Goal: Task Accomplishment & Management: Manage account settings

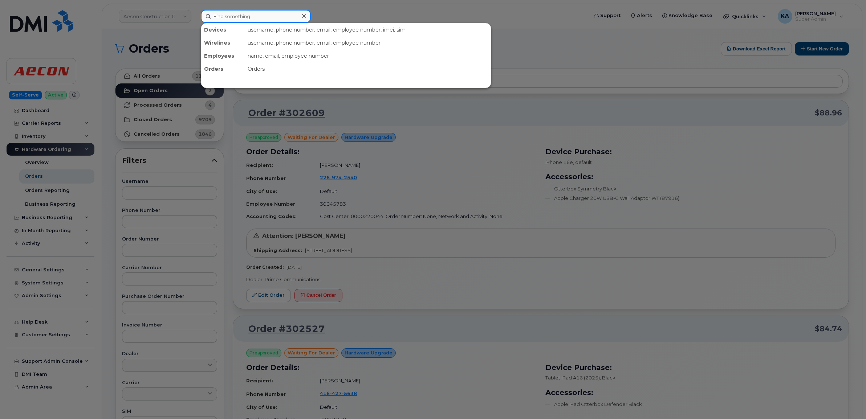
click at [232, 16] on input at bounding box center [256, 16] width 110 height 13
paste input "5873416887"
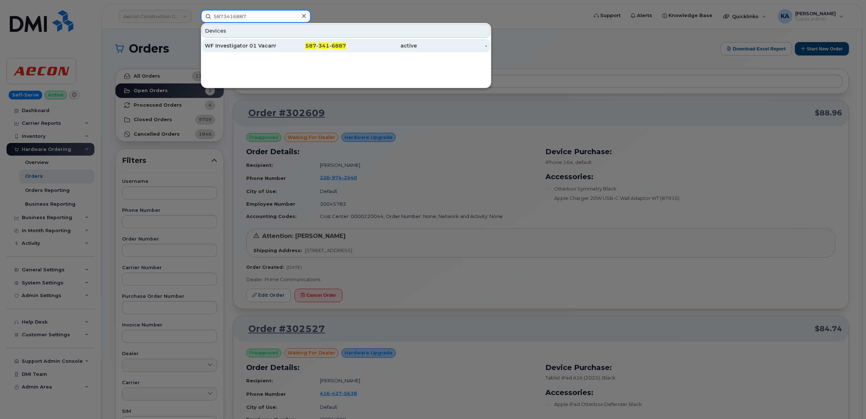
type input "5873416887"
click at [231, 48] on div "WF Investigator 01 Vacant" at bounding box center [240, 45] width 71 height 7
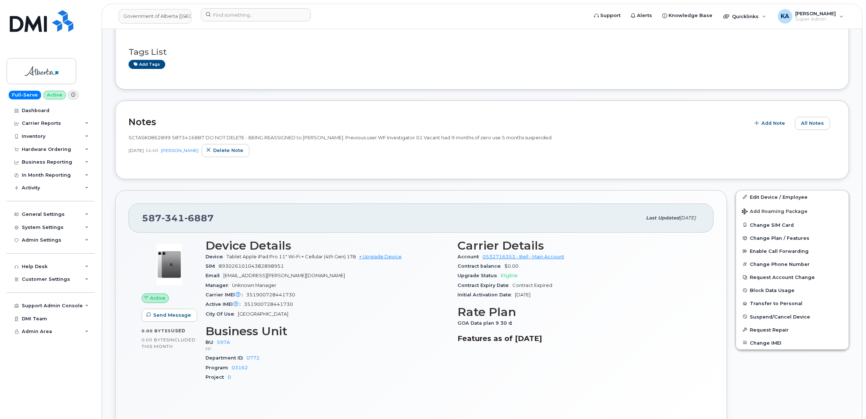
scroll to position [136, 0]
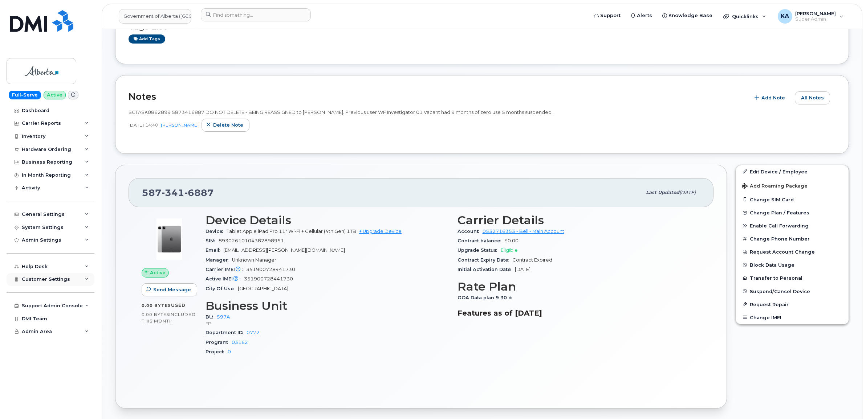
click at [44, 282] on span "Customer Settings" at bounding box center [46, 279] width 48 height 5
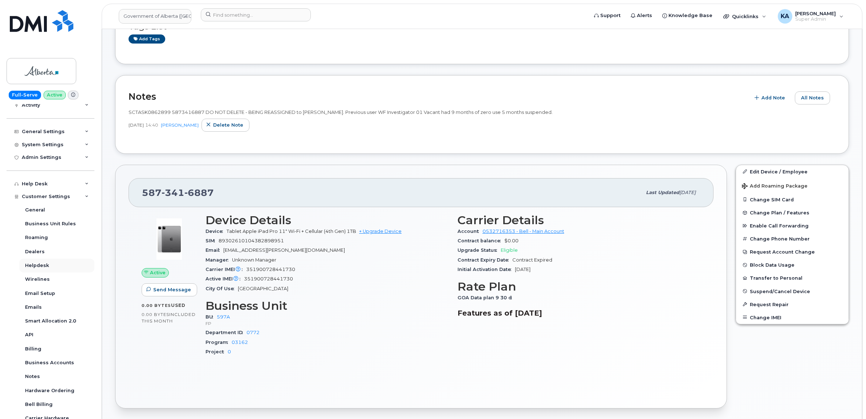
scroll to position [91, 0]
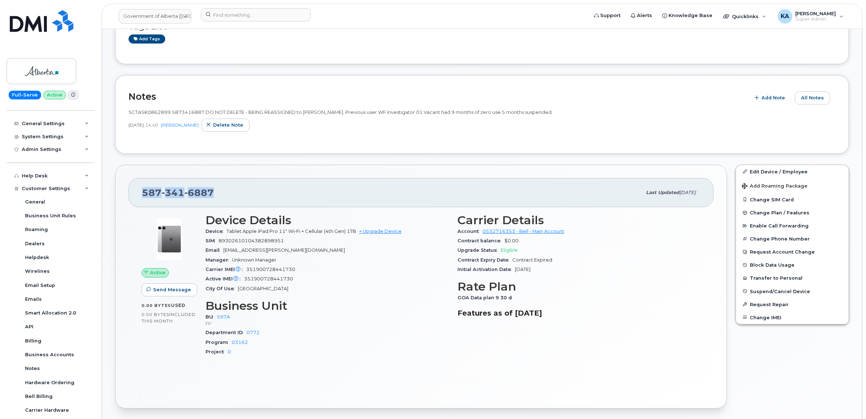
drag, startPoint x: 218, startPoint y: 192, endPoint x: 143, endPoint y: 196, distance: 74.9
click at [143, 196] on div "587 341 6887" at bounding box center [392, 192] width 500 height 15
copy span "587 341 6887"
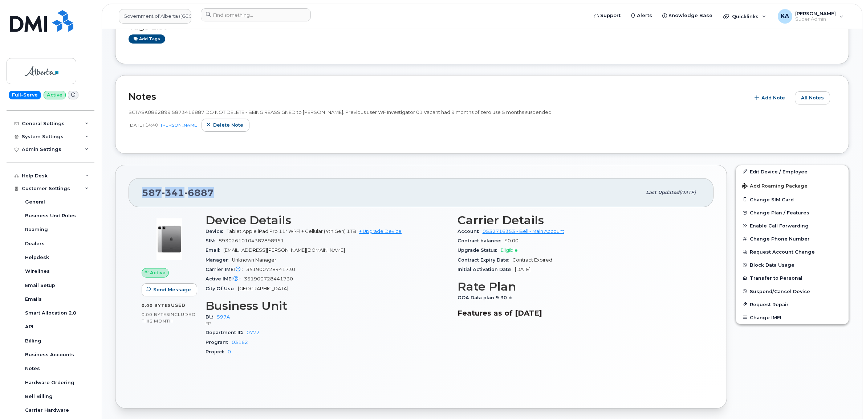
click at [133, 194] on div "587 341 6887 Last updated Oct 09, 2025" at bounding box center [421, 192] width 585 height 29
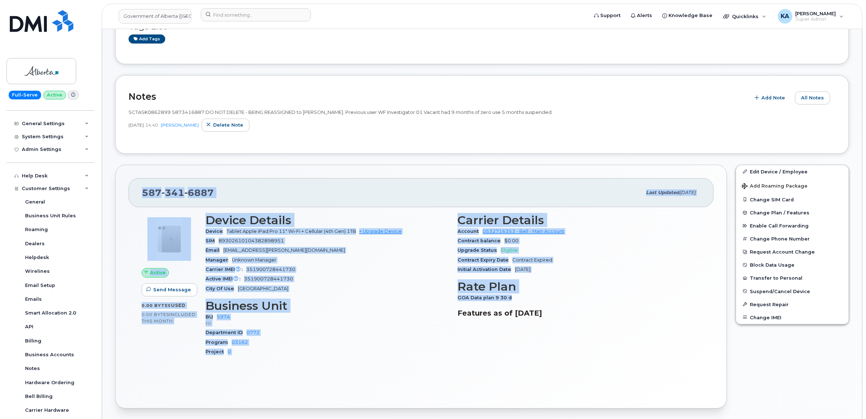
drag, startPoint x: 140, startPoint y: 193, endPoint x: 520, endPoint y: 296, distance: 394.2
click at [520, 296] on div "587 341 6887 Last updated Oct 09, 2025 Active Send Message 0.00 Bytes  used 0.0…" at bounding box center [421, 287] width 612 height 244
copy div "587 341 6887 Last updated Oct 09, 2025 Active Send Message 0.00 Bytes  used 0.0…"
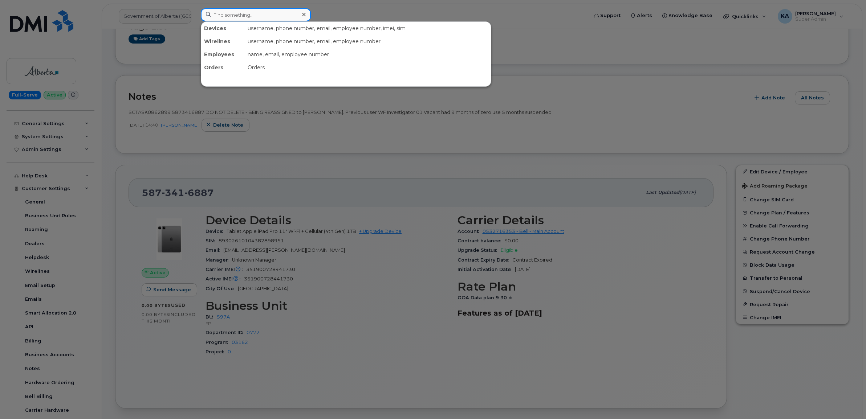
paste input "306-520-5577"
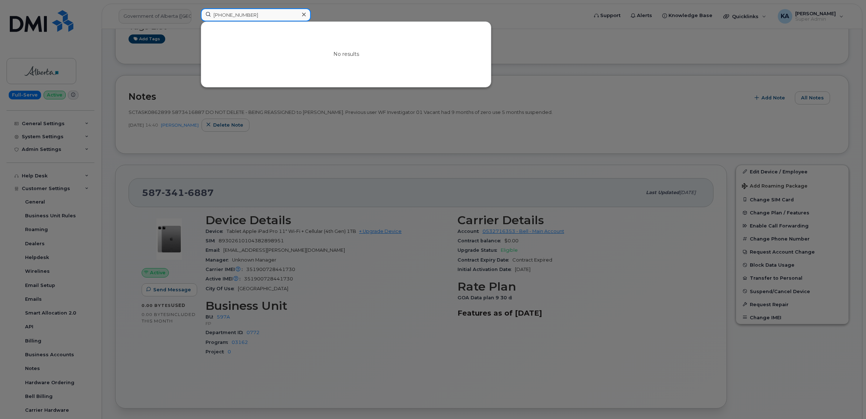
drag, startPoint x: 251, startPoint y: 15, endPoint x: 204, endPoint y: 16, distance: 46.5
click at [204, 16] on input "306-520-5577" at bounding box center [256, 14] width 110 height 13
paste input "Chris Vanthuyne"
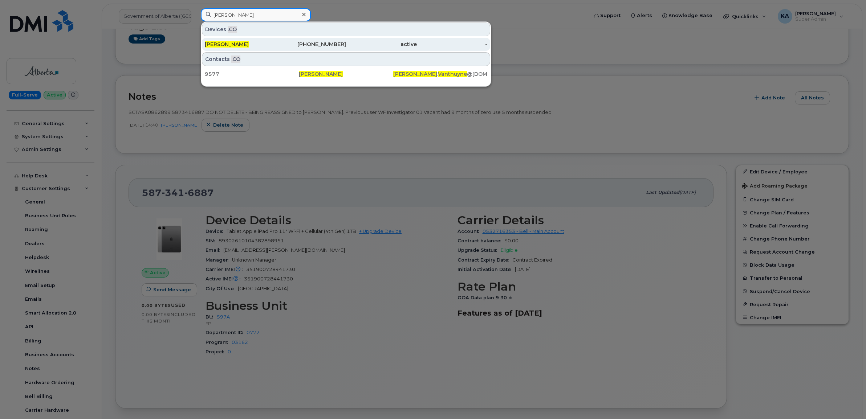
type input "Chris Vanthuyne"
click at [239, 42] on span "Chris Vanthuyne" at bounding box center [227, 44] width 44 height 7
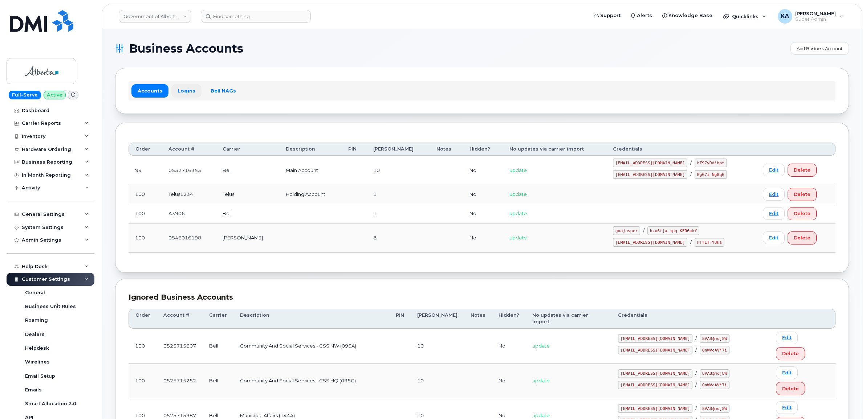
click at [184, 89] on link "Logins" at bounding box center [186, 90] width 30 height 13
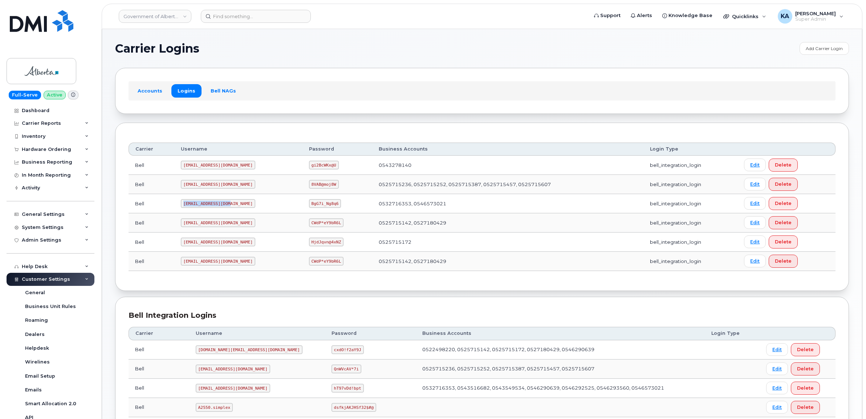
drag, startPoint x: 182, startPoint y: 207, endPoint x: 214, endPoint y: 212, distance: 32.3
click at [214, 212] on td "goa482E2@myserve.ca" at bounding box center [238, 203] width 128 height 19
copy code "goa482E2@myserve.ca"
drag, startPoint x: 286, startPoint y: 204, endPoint x: 319, endPoint y: 210, distance: 34.2
click at [319, 210] on td "BgG7i_Ng8q6" at bounding box center [337, 203] width 70 height 19
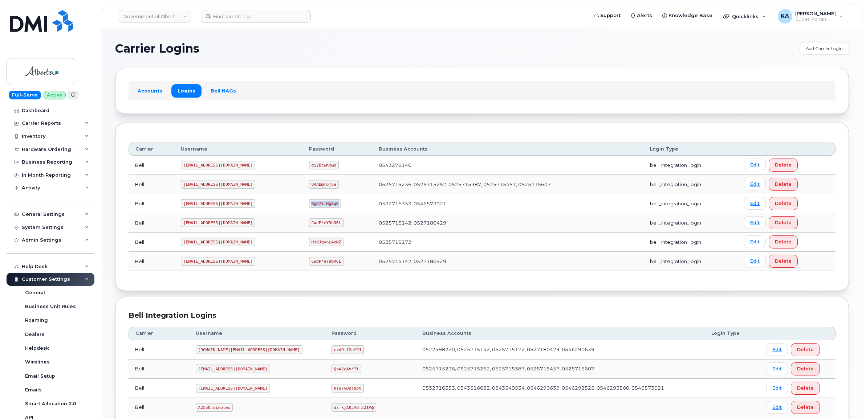
copy code "BgG7i_Ng8q6"
click at [143, 19] on link "Government of Alberta (GOA)" at bounding box center [155, 16] width 73 height 13
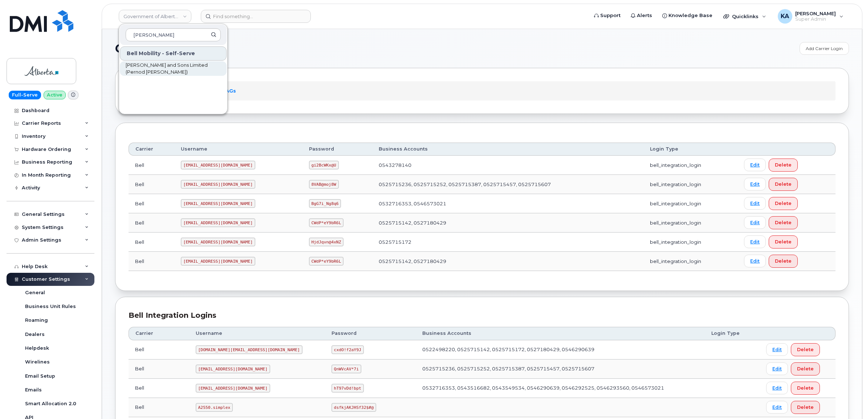
type input "hiram"
click at [150, 66] on span "[PERSON_NAME] and Sons Limited (Pernod [PERSON_NAME])" at bounding box center [167, 69] width 83 height 14
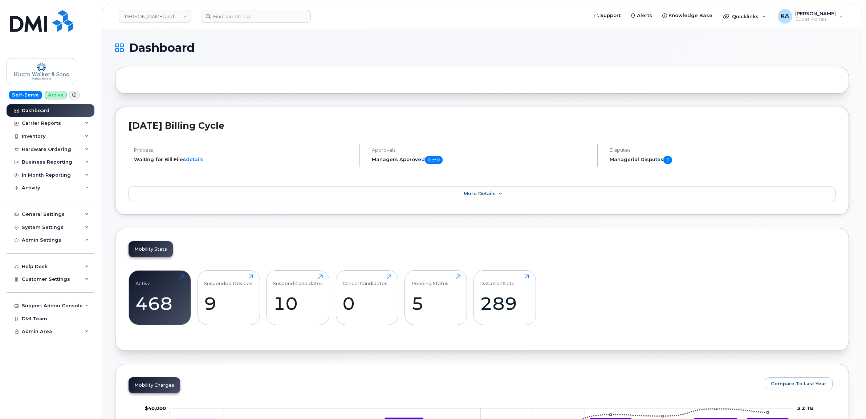
scroll to position [45, 0]
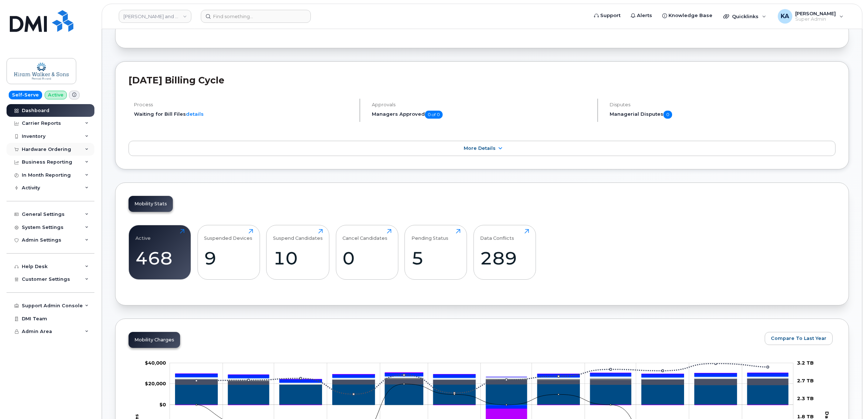
click at [40, 146] on div "Hardware Ordering" at bounding box center [51, 149] width 88 height 13
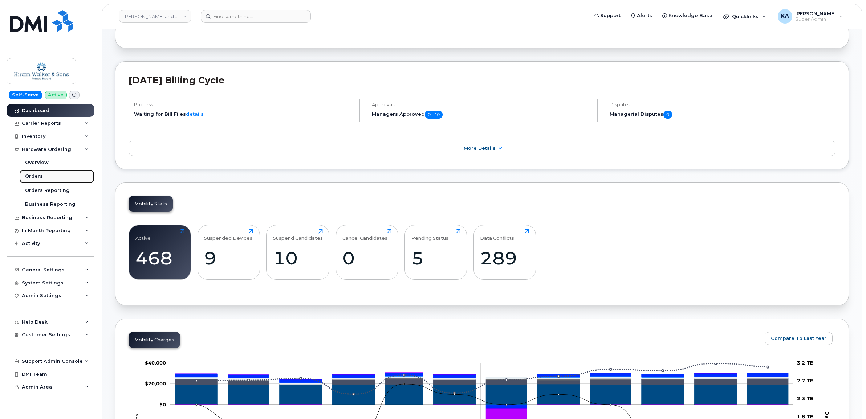
click at [33, 175] on div "Orders" at bounding box center [34, 176] width 18 height 7
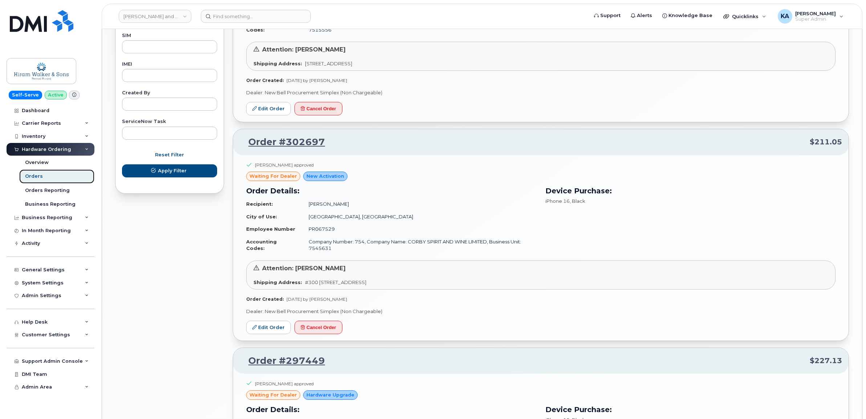
scroll to position [380, 0]
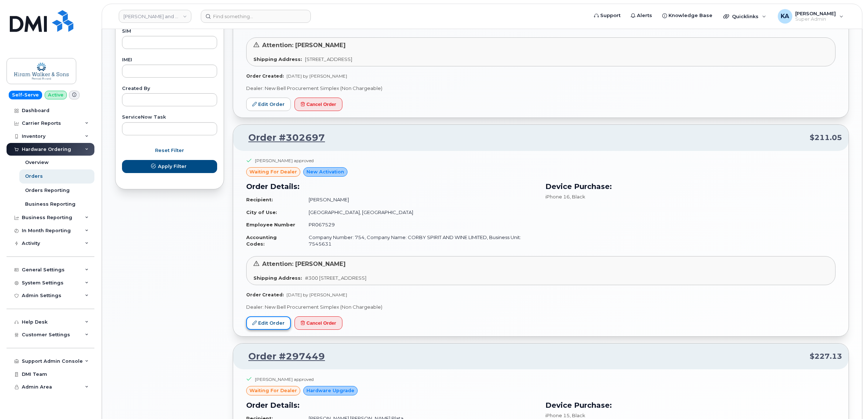
click at [267, 330] on link "Edit Order" at bounding box center [268, 323] width 45 height 13
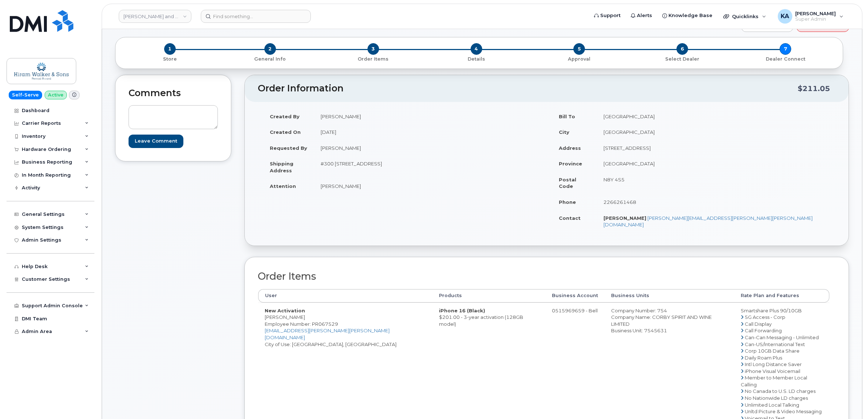
scroll to position [45, 0]
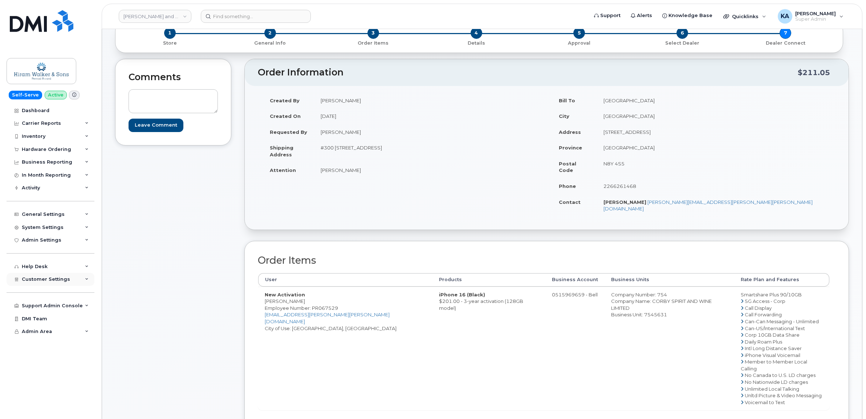
click at [21, 281] on div "Customer Settings" at bounding box center [51, 279] width 88 height 13
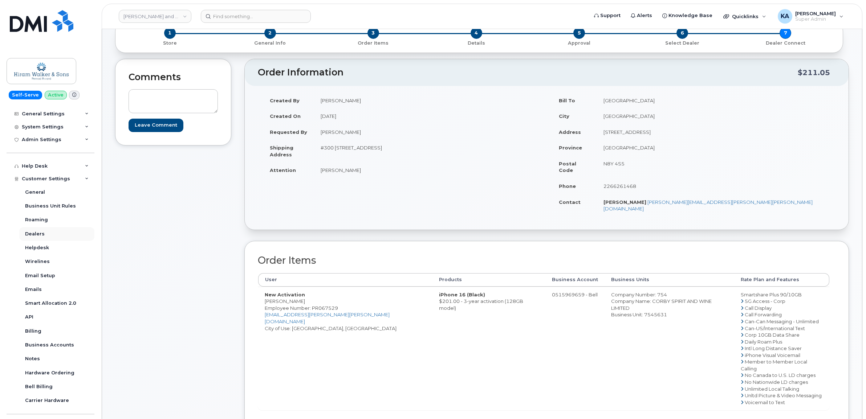
scroll to position [136, 0]
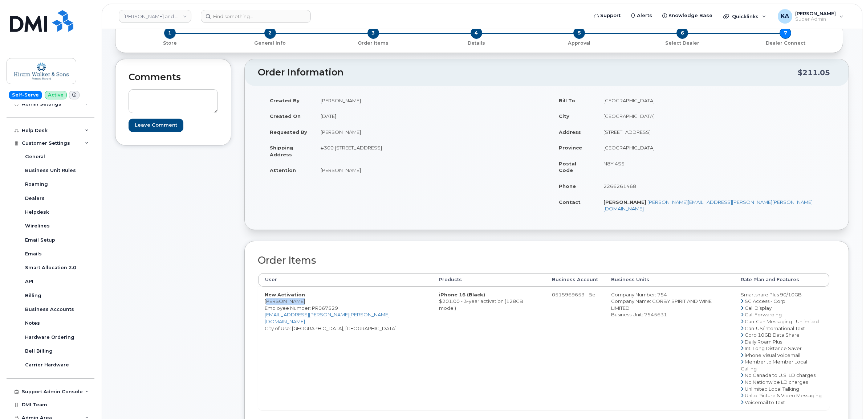
drag, startPoint x: 259, startPoint y: 289, endPoint x: 302, endPoint y: 290, distance: 43.6
click at [302, 290] on td "New Activation Autumn Cramb Employee Number: PR067529 Autumn.Cramb@pernod-ricar…" at bounding box center [345, 349] width 174 height 124
copy td "[PERSON_NAME]"
click at [324, 305] on span "Employee Number: PR067529" at bounding box center [301, 308] width 73 height 6
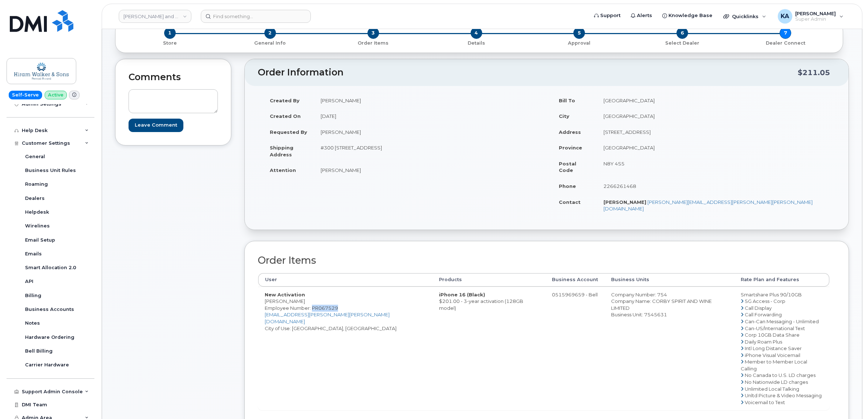
copy span "PR067529"
drag, startPoint x: 319, startPoint y: 148, endPoint x: 371, endPoint y: 154, distance: 52.6
click at [371, 154] on td "#300 [STREET_ADDRESS]" at bounding box center [427, 151] width 227 height 23
copy td "#300 320-23 Ave SW"
drag, startPoint x: 410, startPoint y: 146, endPoint x: 436, endPoint y: 150, distance: 25.6
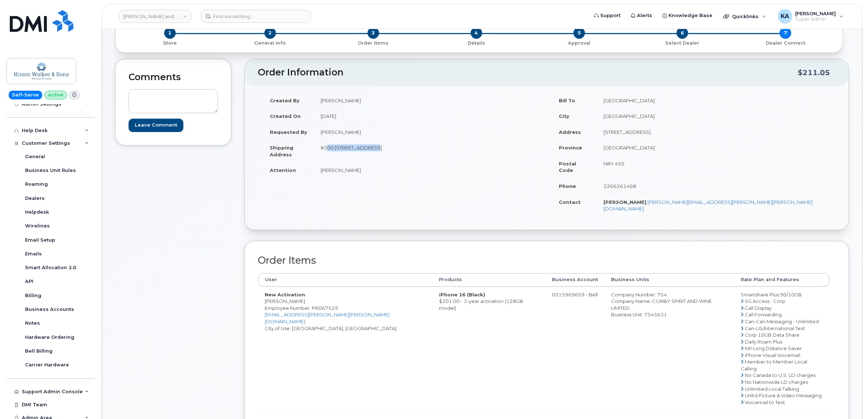
click at [436, 150] on td "#300 [STREET_ADDRESS]" at bounding box center [427, 151] width 227 height 23
copy td "T2S 0J2"
drag, startPoint x: 317, startPoint y: 172, endPoint x: 362, endPoint y: 175, distance: 45.1
click at [362, 175] on td "[PERSON_NAME]" at bounding box center [427, 170] width 227 height 16
copy td "[PERSON_NAME]"
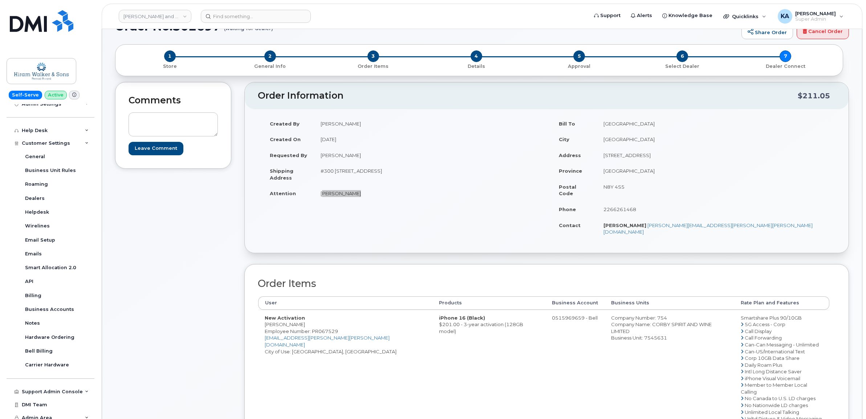
scroll to position [0, 0]
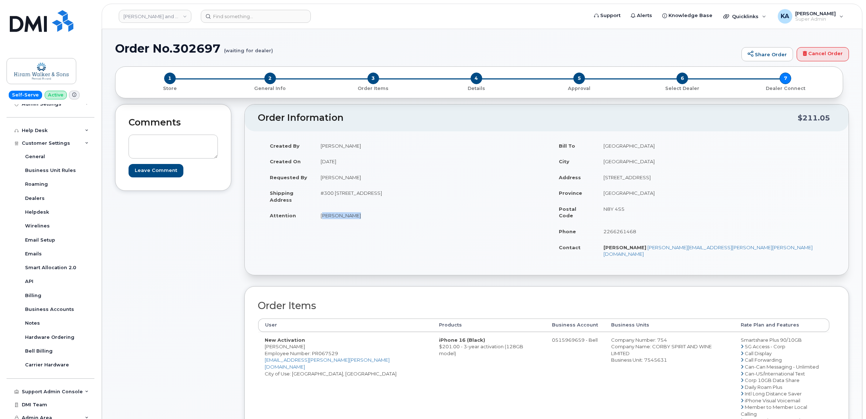
drag, startPoint x: 572, startPoint y: 326, endPoint x: 636, endPoint y: 346, distance: 66.6
click at [636, 346] on td "Company Number: 754 Company Name: CORBY SPIRIT AND WINE LIMITED Business Unit: …" at bounding box center [669, 394] width 130 height 124
copy td "Company Number: 754 Company Name: CORBY SPIRIT AND WINE LIMITED Business Unit: …"
drag, startPoint x: 631, startPoint y: 351, endPoint x: 629, endPoint y: 341, distance: 10.0
click at [631, 351] on td "Company Number: 754 Company Name: CORBY SPIRIT AND WINE LIMITED Business Unit: …" at bounding box center [669, 394] width 130 height 124
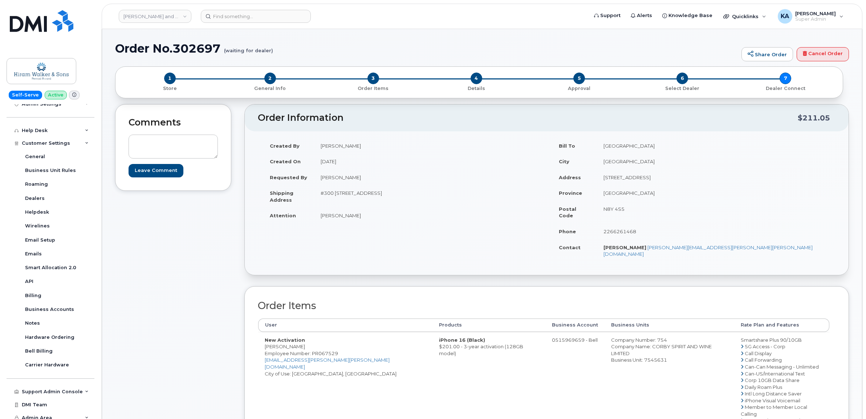
drag, startPoint x: 629, startPoint y: 326, endPoint x: 619, endPoint y: 327, distance: 9.8
click at [619, 337] on div "Company Number: 754" at bounding box center [669, 340] width 117 height 7
copy div "754"
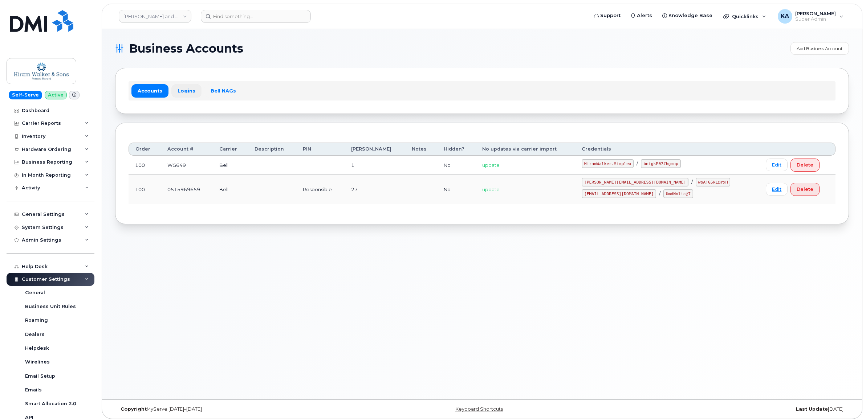
click at [179, 90] on link "Logins" at bounding box center [186, 90] width 30 height 13
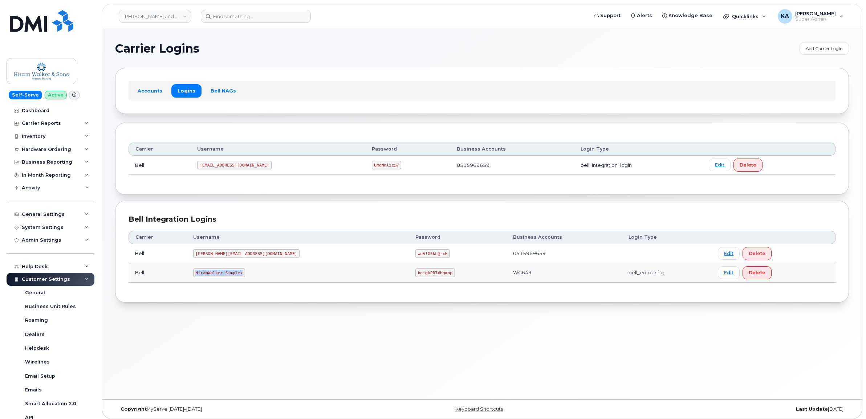
drag, startPoint x: 204, startPoint y: 275, endPoint x: 244, endPoint y: 280, distance: 39.5
click at [244, 280] on td "HiramWalker.Simplex" at bounding box center [298, 273] width 222 height 19
copy code "HiramWalker.Simplex"
drag, startPoint x: 343, startPoint y: 274, endPoint x: 388, endPoint y: 282, distance: 46.0
click at [409, 282] on td "bnigkP07#hgmop" at bounding box center [458, 273] width 98 height 19
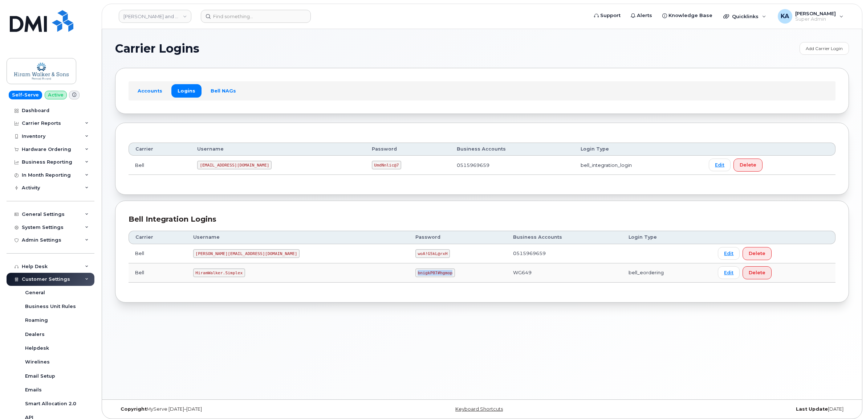
copy code "bnigkP07#hgmop"
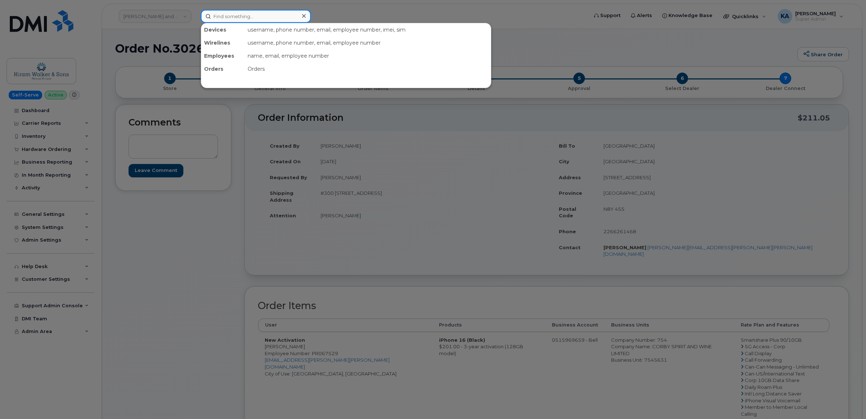
click at [249, 14] on input at bounding box center [256, 16] width 110 height 13
paste input "6132189911"
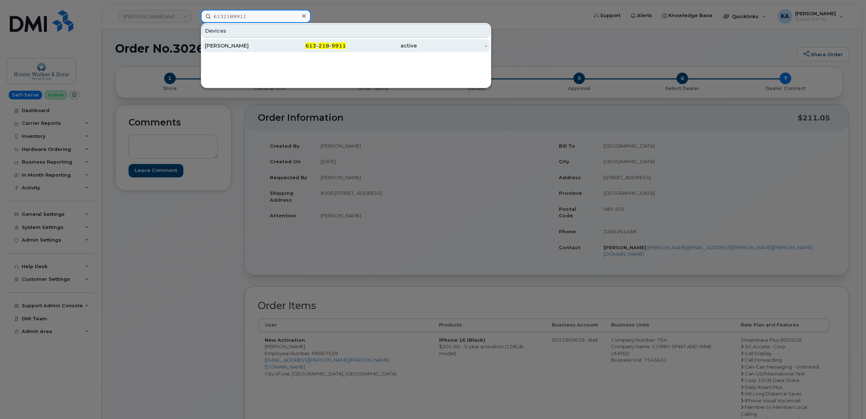
type input "6132189911"
click at [235, 45] on div "[PERSON_NAME]" at bounding box center [240, 45] width 71 height 7
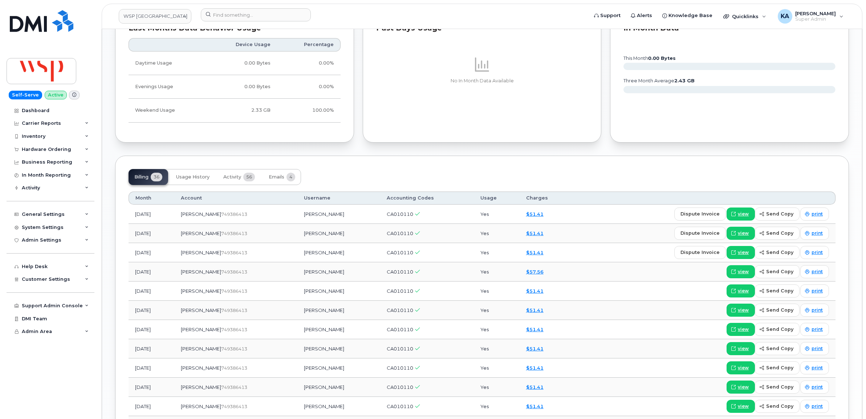
scroll to position [635, 0]
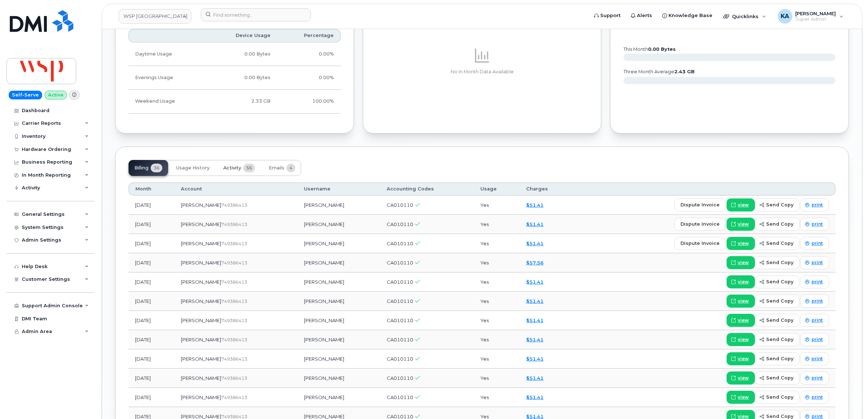
click at [235, 171] on span "Activity" at bounding box center [232, 168] width 18 height 6
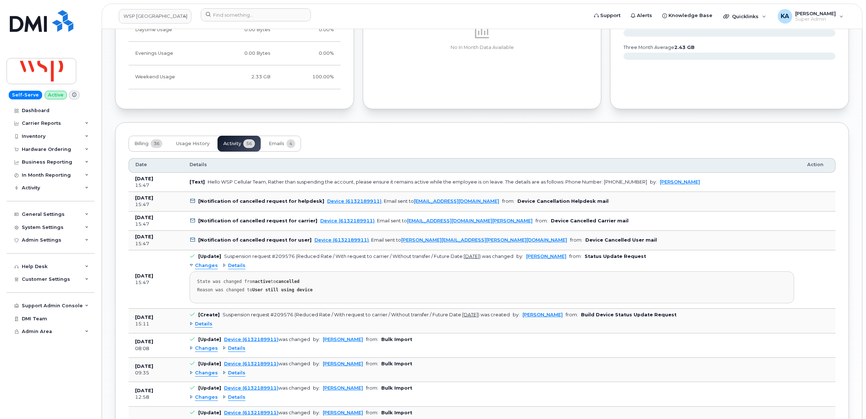
scroll to position [681, 0]
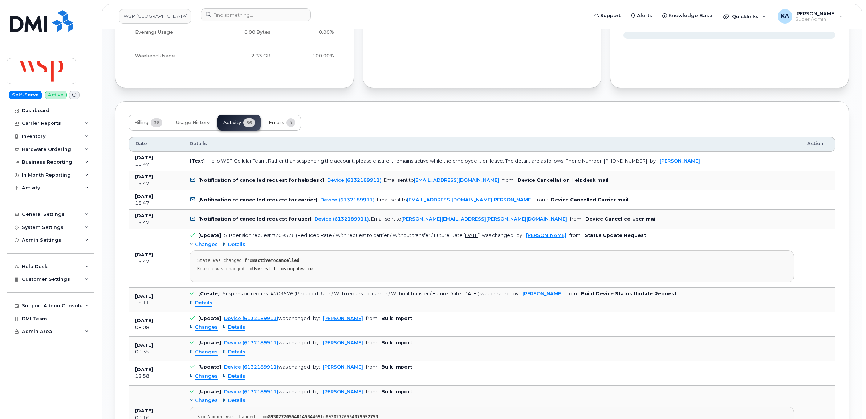
click at [276, 123] on span "Emails" at bounding box center [277, 123] width 16 height 6
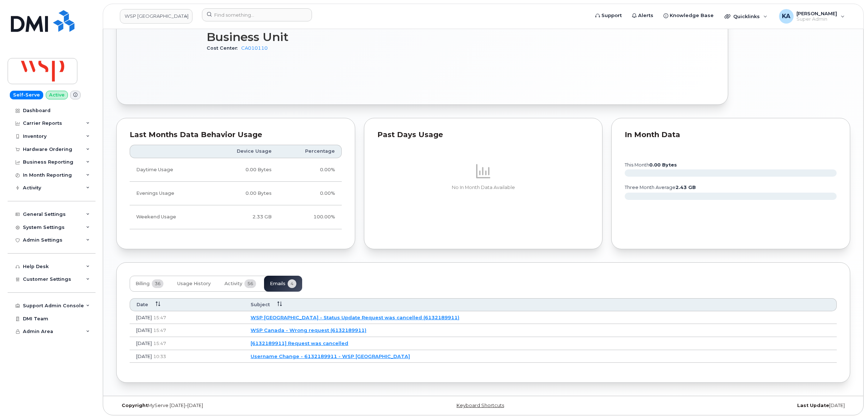
scroll to position [522, 0]
click at [347, 343] on link "[6132189911] Request was cancelled" at bounding box center [298, 344] width 98 height 6
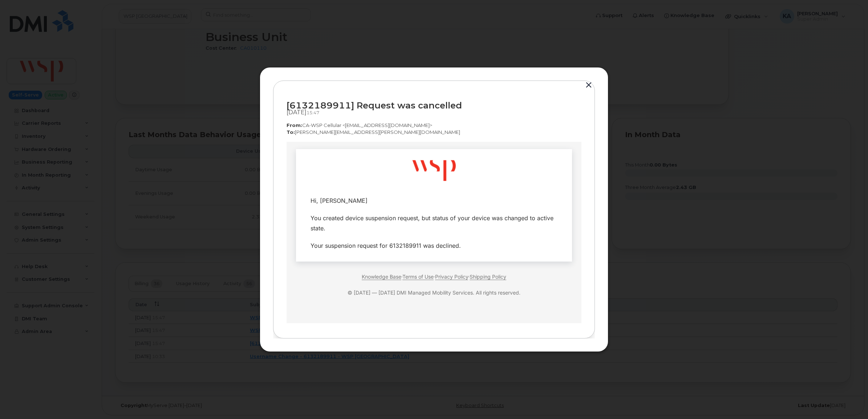
scroll to position [0, 0]
drag, startPoint x: 587, startPoint y: 82, endPoint x: 583, endPoint y: 86, distance: 5.6
click at [587, 82] on button "button" at bounding box center [588, 85] width 11 height 10
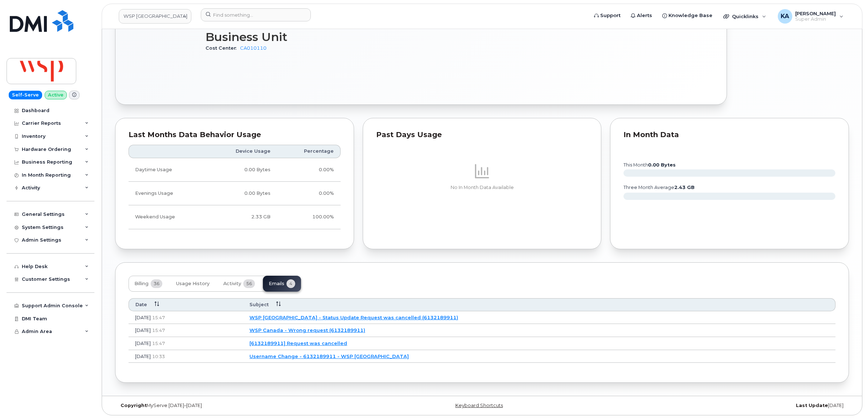
click at [357, 329] on link "WSP Canada - Wrong request (6132189911)" at bounding box center [307, 330] width 116 height 6
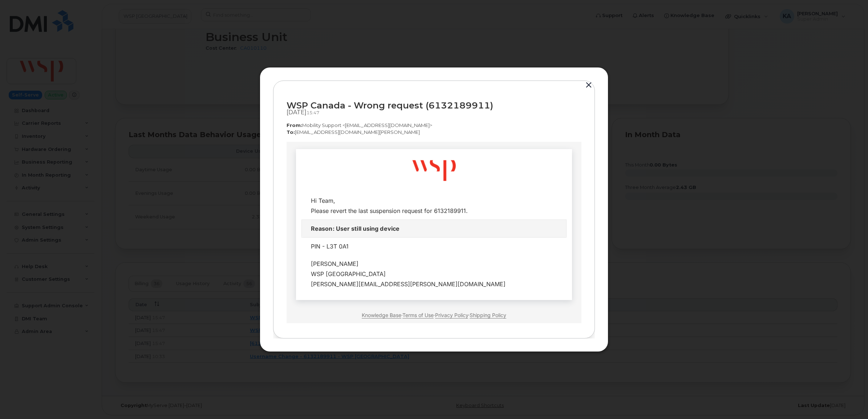
click at [587, 85] on button "button" at bounding box center [588, 85] width 11 height 10
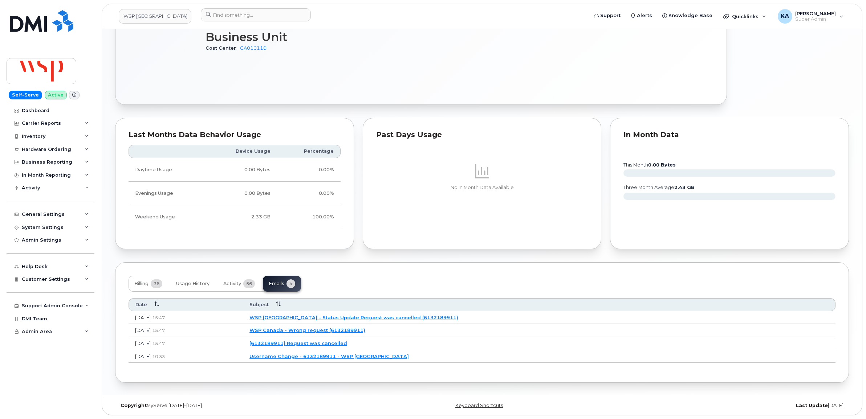
click at [375, 315] on link "WSP Canada - Status Update Request was cancelled (6132189911)" at bounding box center [353, 318] width 209 height 6
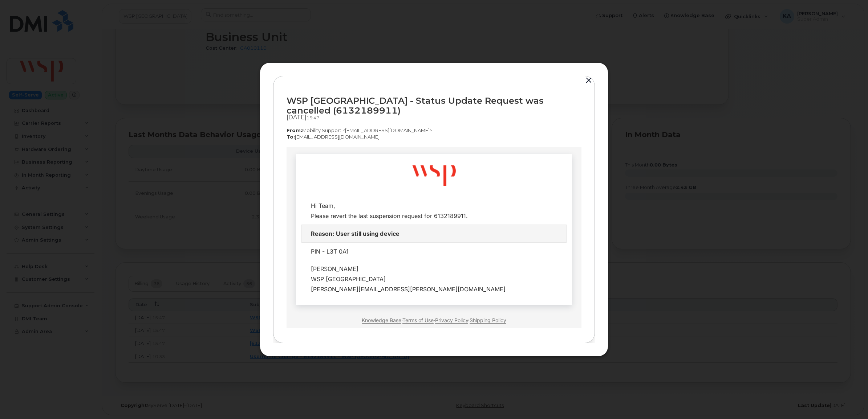
click at [587, 79] on button "button" at bounding box center [588, 81] width 11 height 10
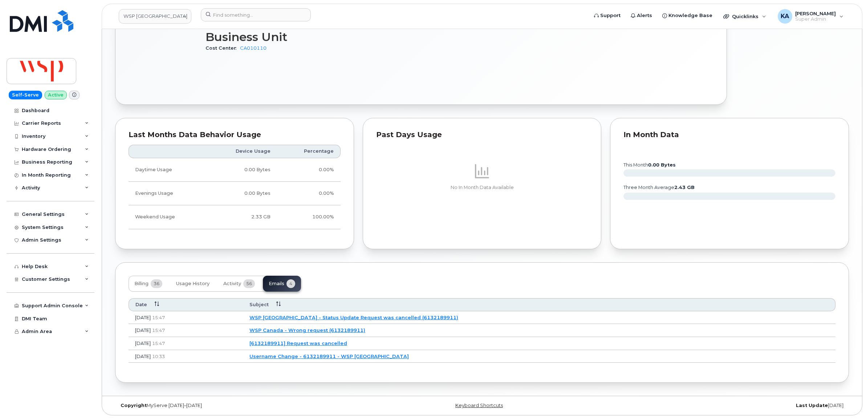
click at [347, 342] on link "[6132189911] Request was cancelled" at bounding box center [298, 344] width 98 height 6
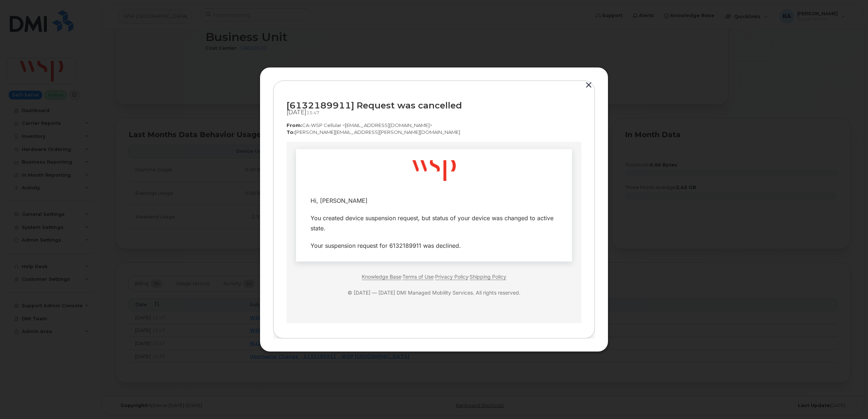
click at [587, 83] on button "button" at bounding box center [588, 85] width 11 height 10
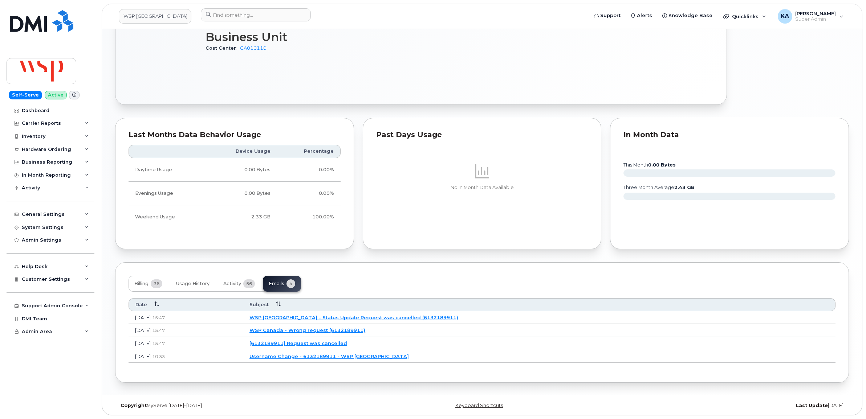
click at [363, 327] on link "WSP Canada - Wrong request (6132189911)" at bounding box center [307, 330] width 116 height 6
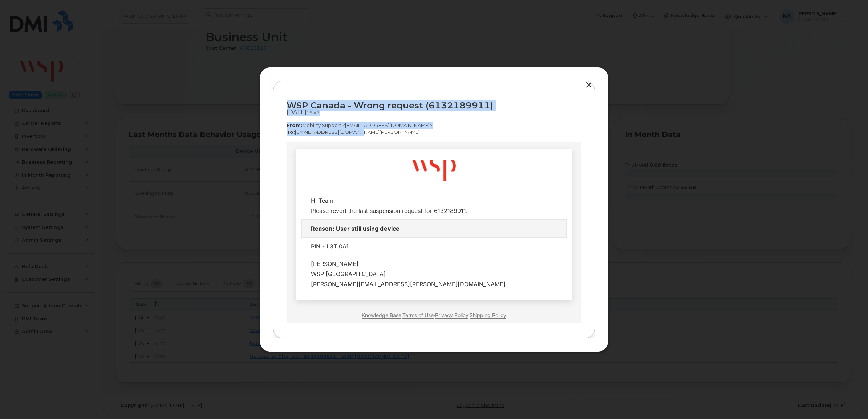
drag, startPoint x: 286, startPoint y: 105, endPoint x: 354, endPoint y: 133, distance: 73.8
click at [354, 133] on div "WSP Canada - Wrong request (6132189911) Oct 08, 2025  15:47 From:  Mobility Sup…" at bounding box center [433, 118] width 295 height 48
copy div "WSP Canada - Wrong request (6132189911) Oct 08, 2025  15:47 From:  Mobility Sup…"
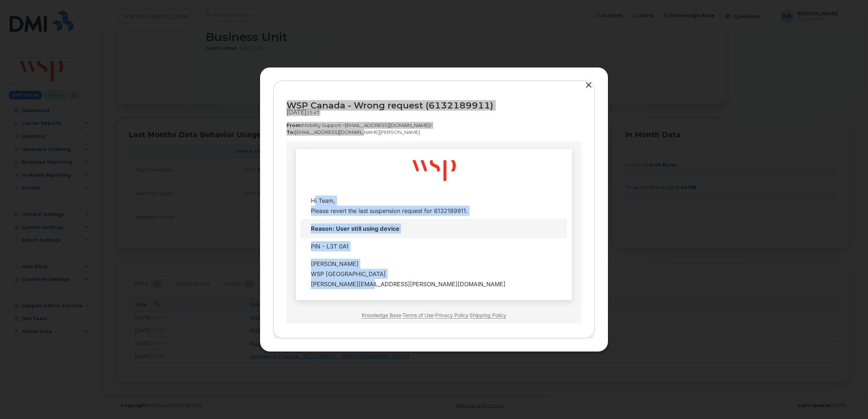
drag, startPoint x: 305, startPoint y: 200, endPoint x: 377, endPoint y: 287, distance: 113.2
click at [377, 287] on tbody "Hi Team, Please revert the last suspension request for 6132189911. Reason: User…" at bounding box center [434, 242] width 265 height 101
copy tbody "Hi Team, Please revert the last suspension request for 6132189911. Reason: User…"
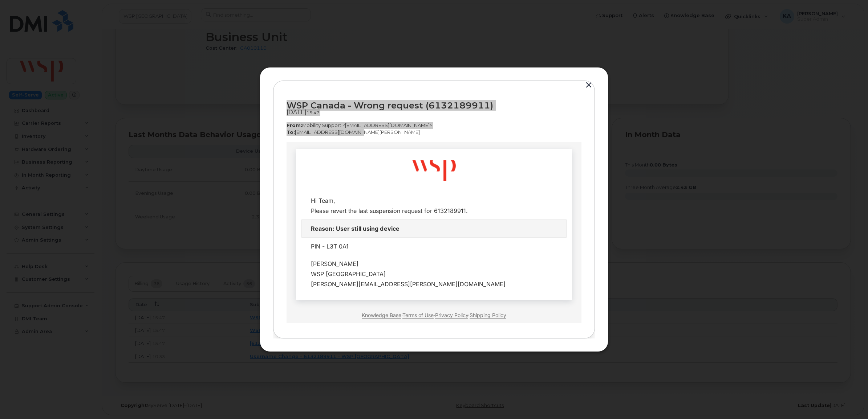
click at [497, 155] on td "Hi Team," at bounding box center [434, 224] width 276 height 151
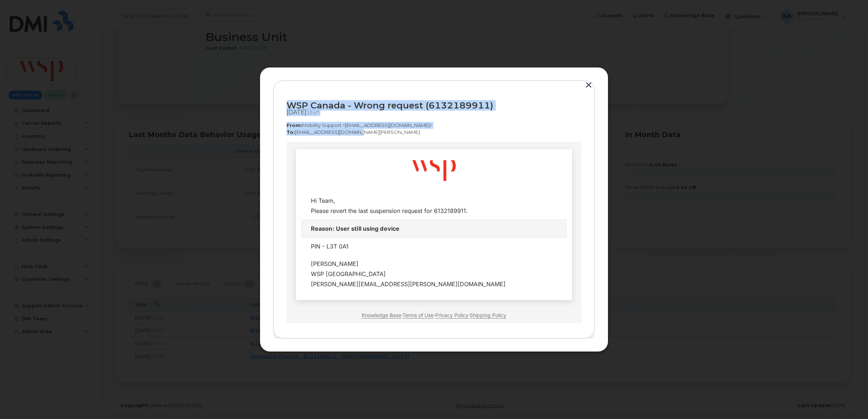
click at [465, 131] on p "To:  bsgest2@rci.rogers.com" at bounding box center [433, 132] width 295 height 7
click at [455, 138] on div "WSP Canada - Wrong request (6132189911) Oct 08, 2025  15:47 From:  Mobility Sup…" at bounding box center [433, 118] width 295 height 48
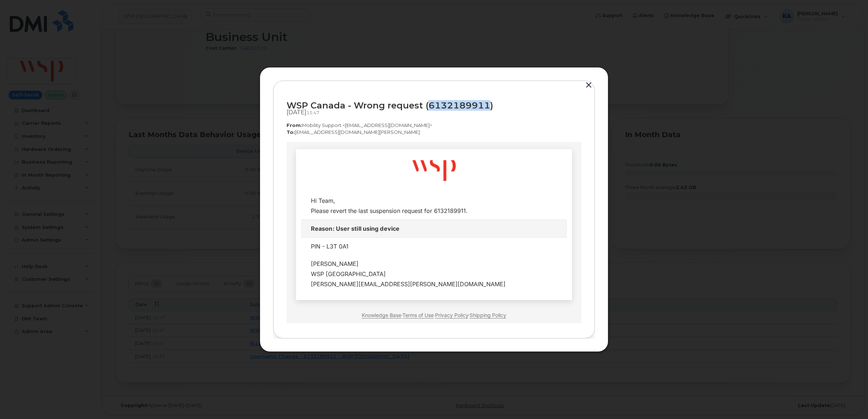
drag, startPoint x: 486, startPoint y: 104, endPoint x: 429, endPoint y: 106, distance: 57.0
click at [429, 106] on div "WSP Canada - Wrong request (6132189911)" at bounding box center [433, 106] width 295 height 10
copy div "6132189911"
drag, startPoint x: 326, startPoint y: 208, endPoint x: 465, endPoint y: 215, distance: 139.2
click at [465, 215] on div "Hi Team, Please revert the last suspension request for 6132189911." at bounding box center [434, 206] width 247 height 20
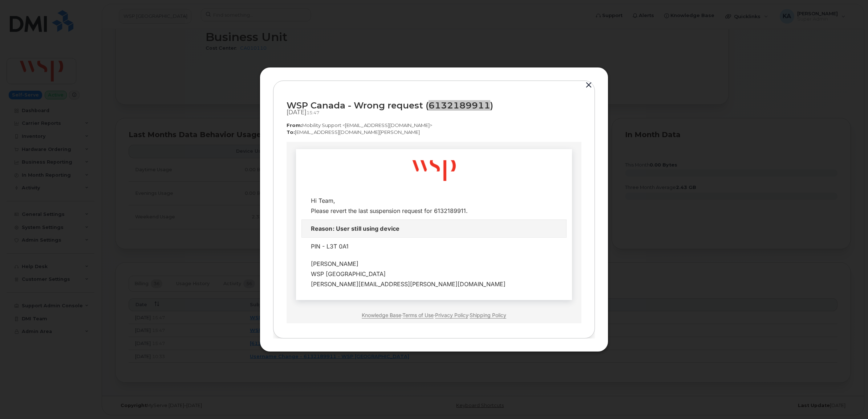
copy div "revert the last suspension request for 6132189911."
click at [587, 82] on button "button" at bounding box center [588, 85] width 11 height 10
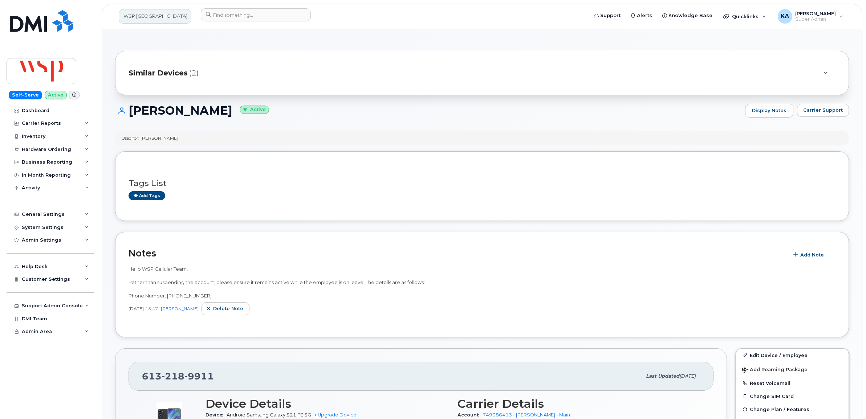
click at [160, 18] on link "WSP [GEOGRAPHIC_DATA]" at bounding box center [155, 16] width 73 height 15
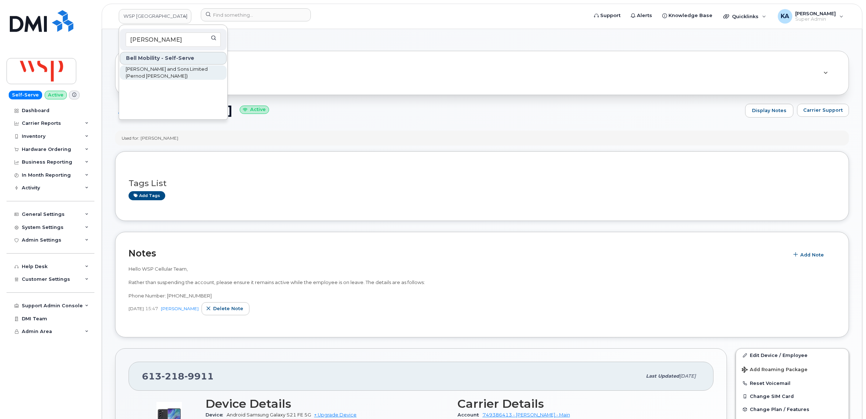
type input "hiram"
click at [144, 71] on span "[PERSON_NAME] and Sons Limited (Pernod [PERSON_NAME])" at bounding box center [167, 73] width 83 height 14
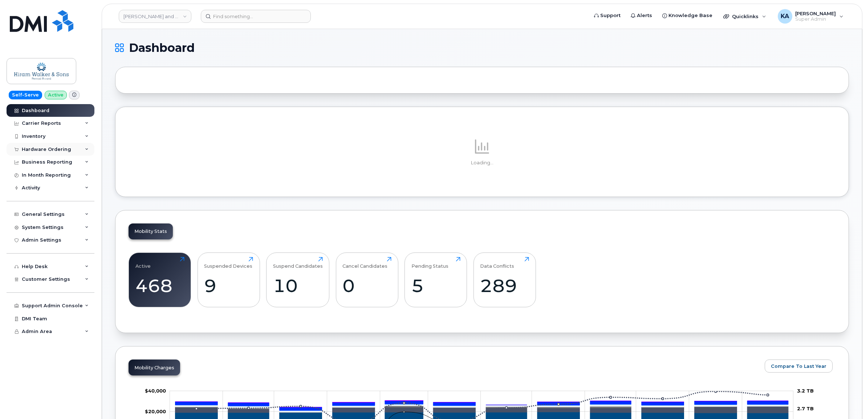
click at [42, 148] on div "Hardware Ordering" at bounding box center [46, 150] width 49 height 6
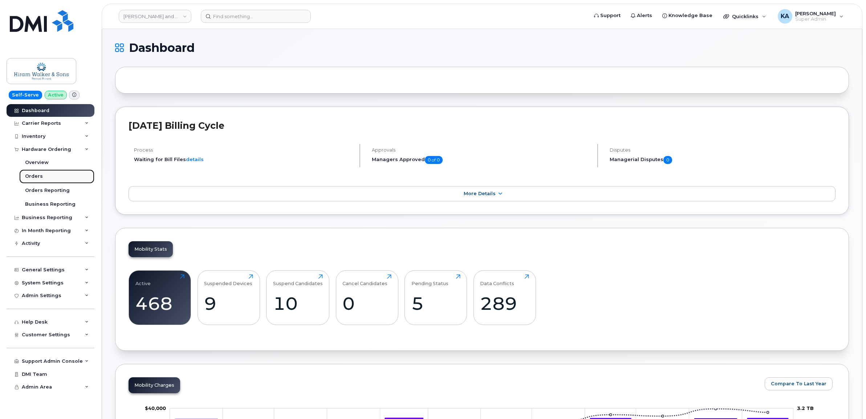
click at [29, 174] on div "Orders" at bounding box center [34, 176] width 18 height 7
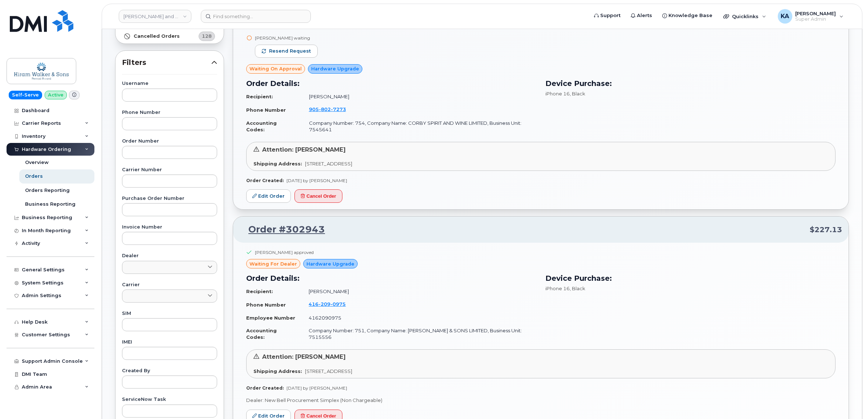
scroll to position [182, 0]
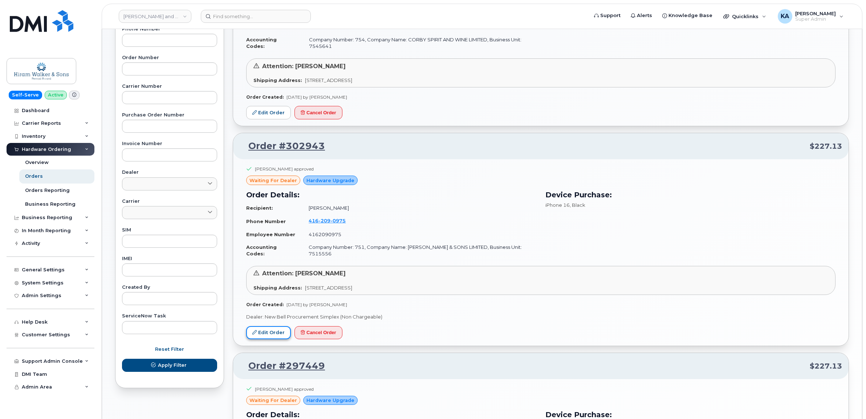
click at [264, 338] on link "Edit Order" at bounding box center [268, 332] width 45 height 13
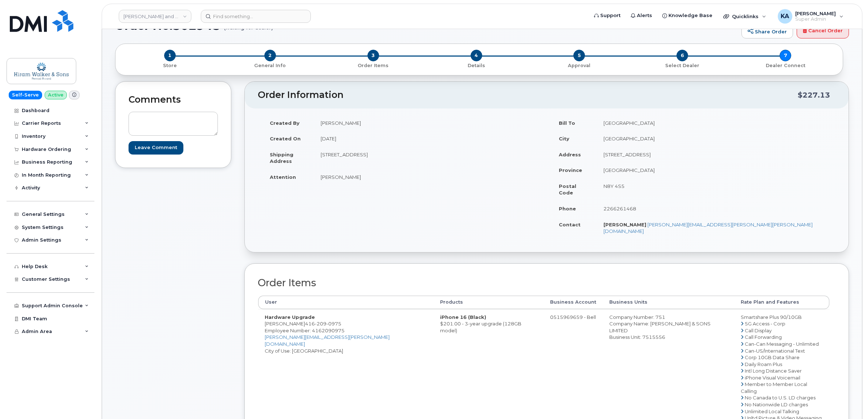
scroll to position [45, 0]
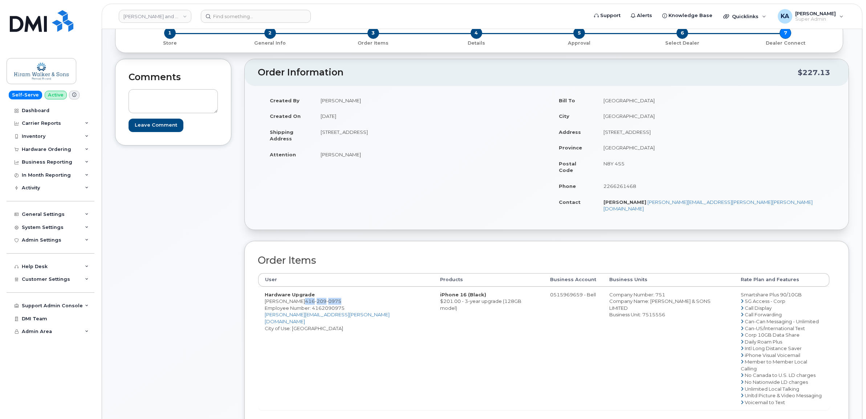
drag, startPoint x: 342, startPoint y: 288, endPoint x: 304, endPoint y: 290, distance: 37.4
click at [304, 290] on td "Hardware Upgrade [PERSON_NAME] [PHONE_NUMBER] Employee Number: 4162090975 [PERS…" at bounding box center [345, 349] width 175 height 124
copy span "[PHONE_NUMBER]"
click at [323, 305] on span "Employee Number: 4162090975" at bounding box center [305, 308] width 80 height 6
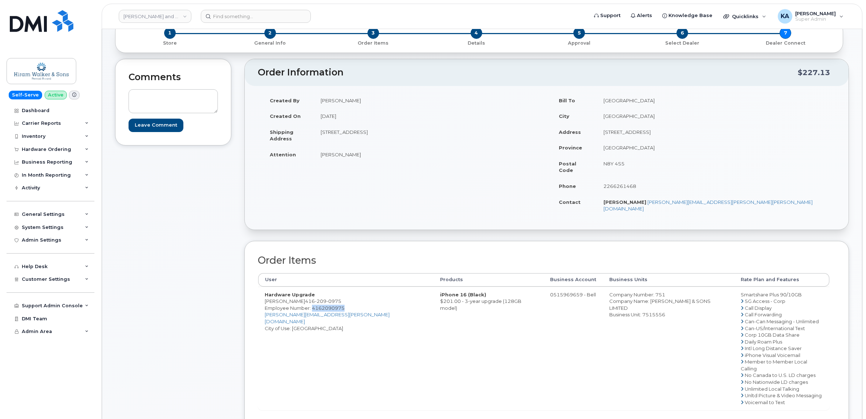
copy span "4162090975"
drag, startPoint x: 341, startPoint y: 287, endPoint x: 304, endPoint y: 287, distance: 36.7
click at [305, 298] on span "[PHONE_NUMBER]" at bounding box center [323, 301] width 36 height 6
copy span "[PHONE_NUMBER]"
click at [320, 305] on span "Employee Number: 4162090975" at bounding box center [305, 308] width 80 height 6
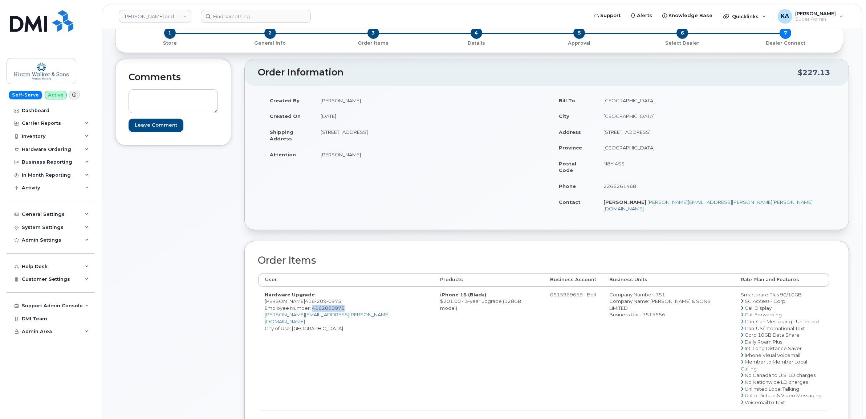
click at [320, 305] on span "Employee Number: 4162090975" at bounding box center [305, 308] width 80 height 6
copy span "4162090975"
drag, startPoint x: 264, startPoint y: 289, endPoint x: 302, endPoint y: 292, distance: 38.6
click at [302, 292] on td "Hardware Upgrade [PERSON_NAME] [PHONE_NUMBER] Employee Number: 4162090975 [PERS…" at bounding box center [345, 349] width 175 height 124
copy td "[PERSON_NAME]"
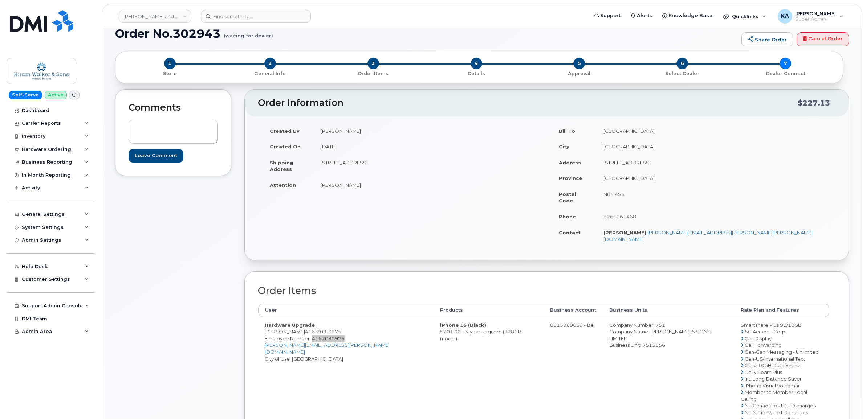
scroll to position [0, 0]
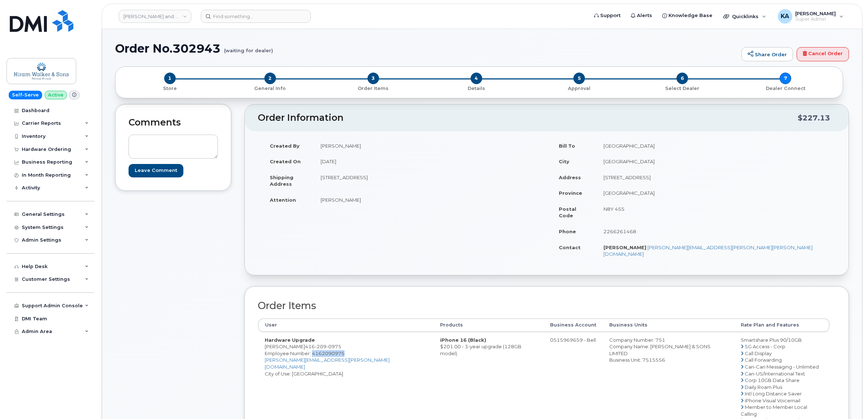
drag, startPoint x: 619, startPoint y: 327, endPoint x: 635, endPoint y: 327, distance: 16.0
click at [635, 337] on div "Company Number: 751" at bounding box center [668, 340] width 118 height 7
copy div "751"
drag, startPoint x: 614, startPoint y: 333, endPoint x: 696, endPoint y: 337, distance: 82.1
click at [696, 343] on div "Company Name: [PERSON_NAME] & SONS LIMITED" at bounding box center [668, 349] width 118 height 13
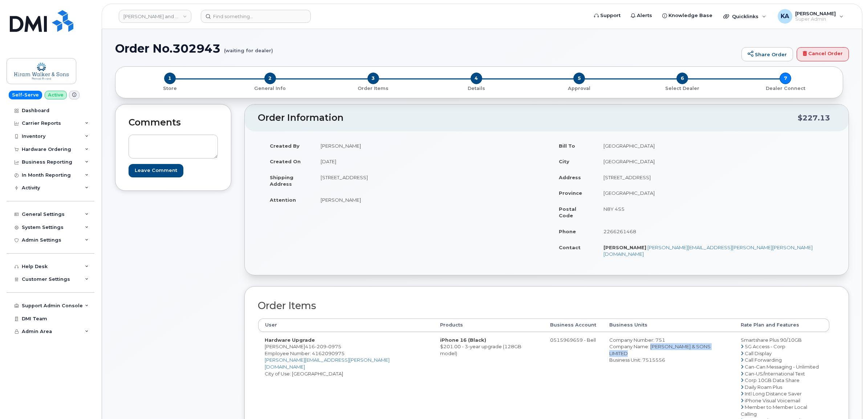
copy div "HIRAM WALKER & SONS LIMITED"
drag, startPoint x: 571, startPoint y: 327, endPoint x: 637, endPoint y: 341, distance: 68.1
click at [637, 341] on td "Company Number: 751 Company Name: HIRAM WALKER & SONS LIMITED Business Unit: 75…" at bounding box center [668, 394] width 131 height 124
copy td "Company Number: 751 Company Name: HIRAM WALKER & SONS LIMITED Business Unit: 75…"
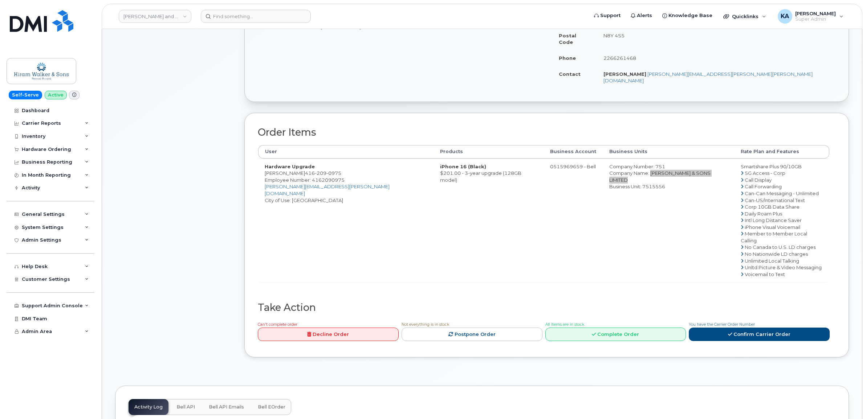
scroll to position [182, 0]
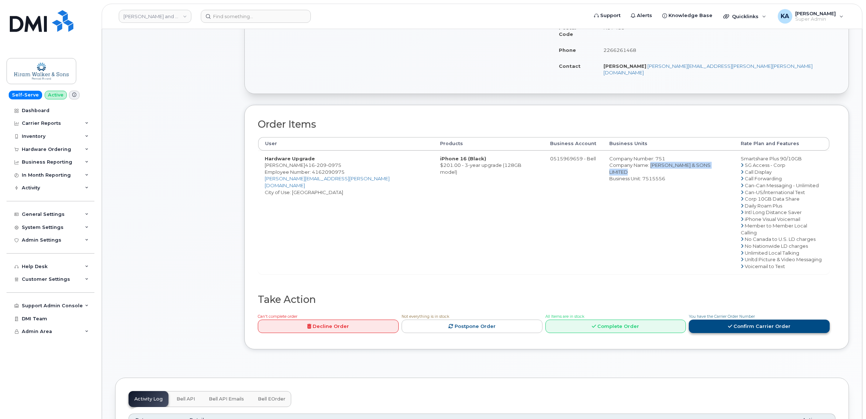
click at [761, 320] on link "Confirm Carrier Order" at bounding box center [759, 326] width 141 height 13
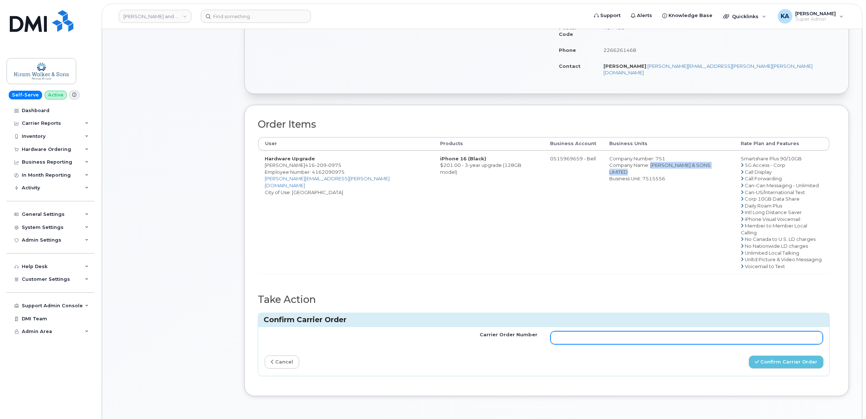
click at [643, 331] on input "Carrier Order Number" at bounding box center [686, 337] width 273 height 13
paste input "3027642"
type input "3027642"
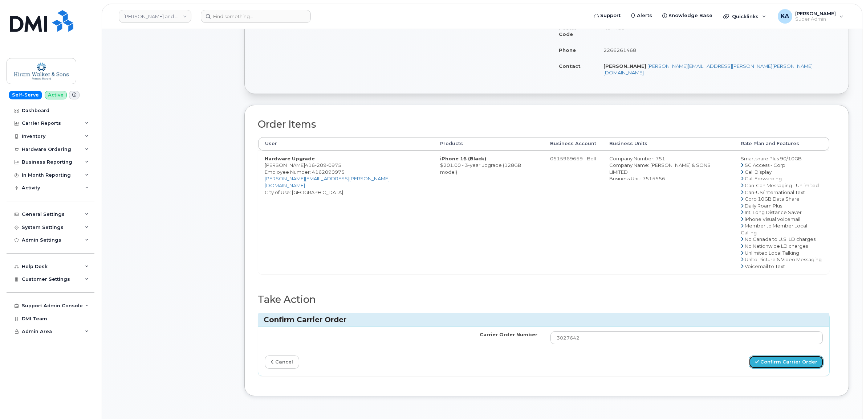
click at [781, 356] on button "Confirm Carrier Order" at bounding box center [786, 362] width 75 height 13
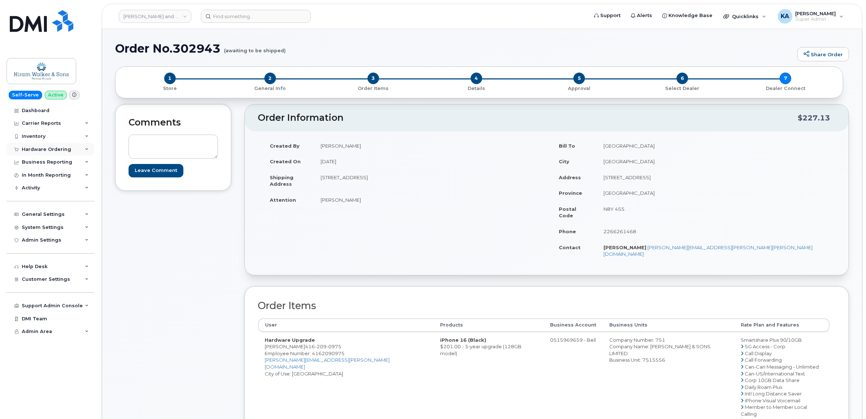
click at [42, 144] on div "Hardware Ordering" at bounding box center [51, 149] width 88 height 13
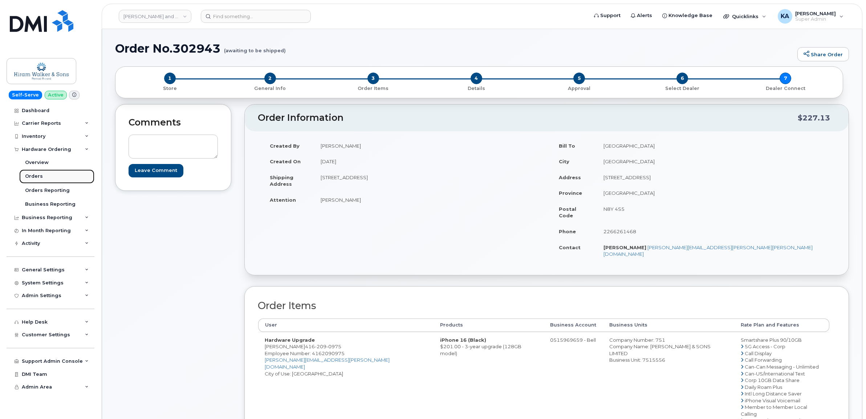
click at [32, 177] on div "Orders" at bounding box center [34, 176] width 18 height 7
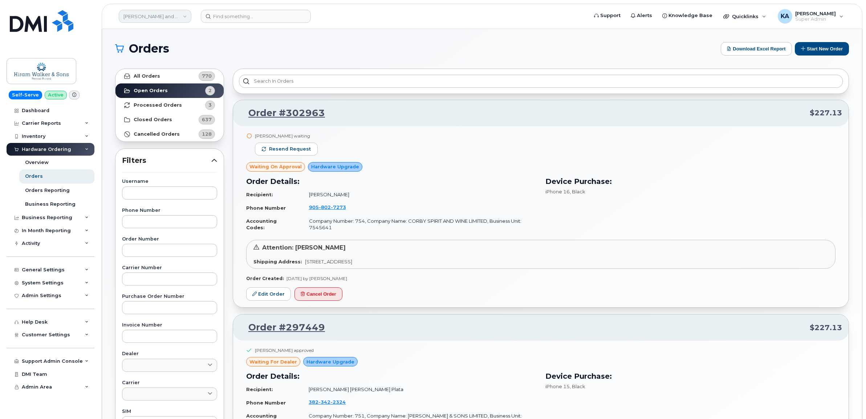
click at [155, 16] on link "Hiram Walker and Sons Limited (Pernod Ricard)" at bounding box center [155, 16] width 73 height 13
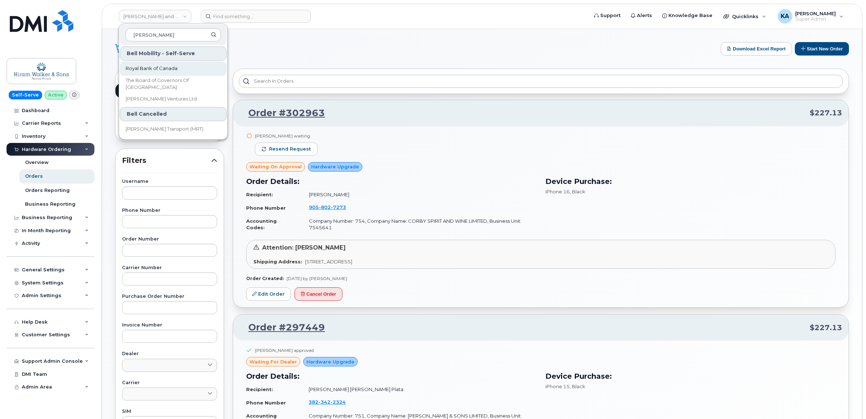
type input "roy"
click at [132, 67] on span "Royal Bank of Canada" at bounding box center [152, 68] width 52 height 7
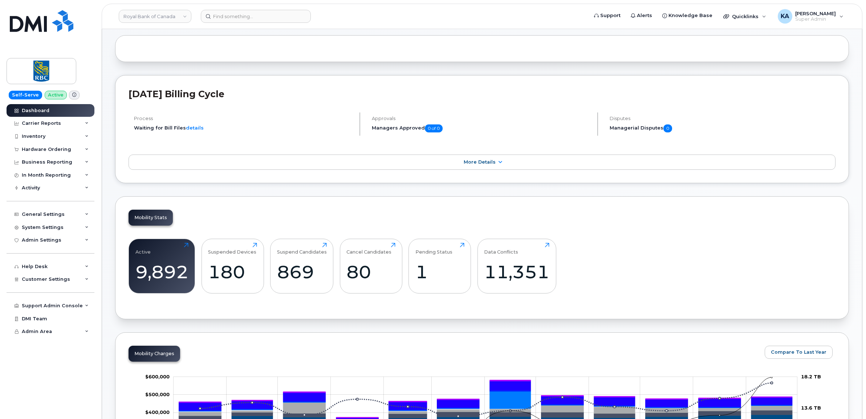
scroll to position [45, 0]
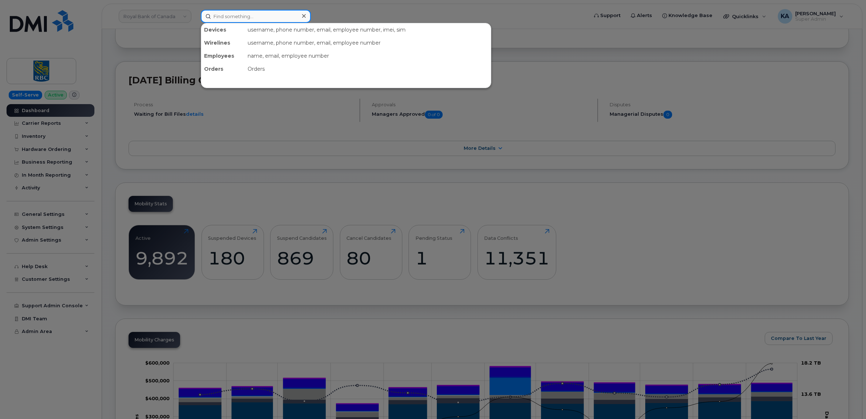
click at [219, 16] on input at bounding box center [256, 16] width 110 height 13
paste input "5873727938"
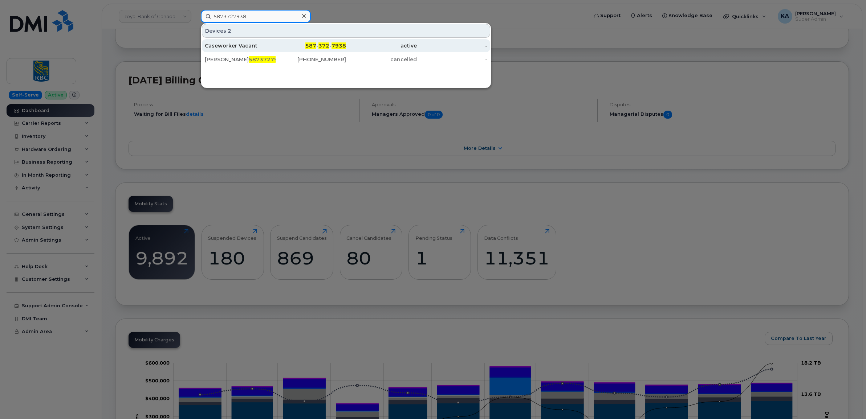
type input "5873727938"
click at [225, 45] on div "Caseworker Vacant" at bounding box center [240, 45] width 71 height 7
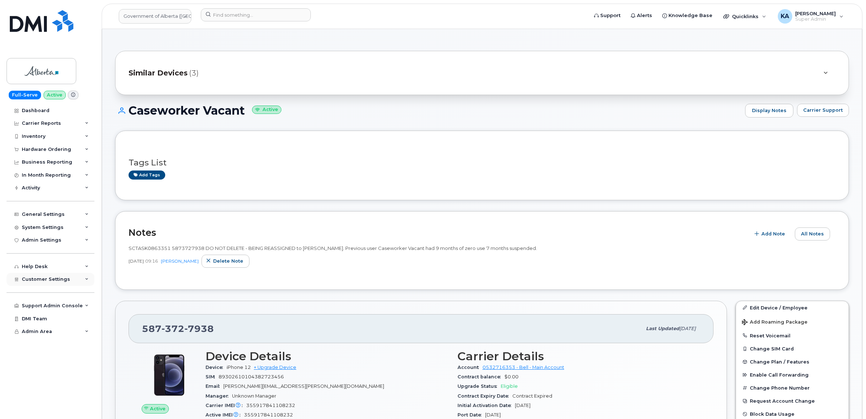
click at [35, 282] on span "Customer Settings" at bounding box center [46, 279] width 48 height 5
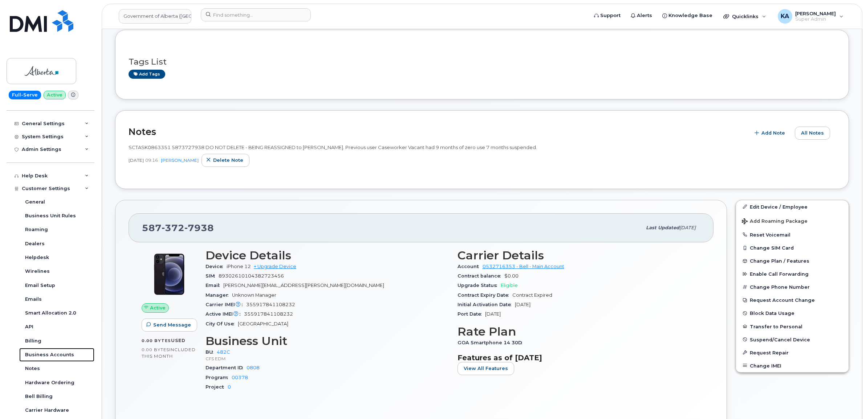
scroll to position [136, 0]
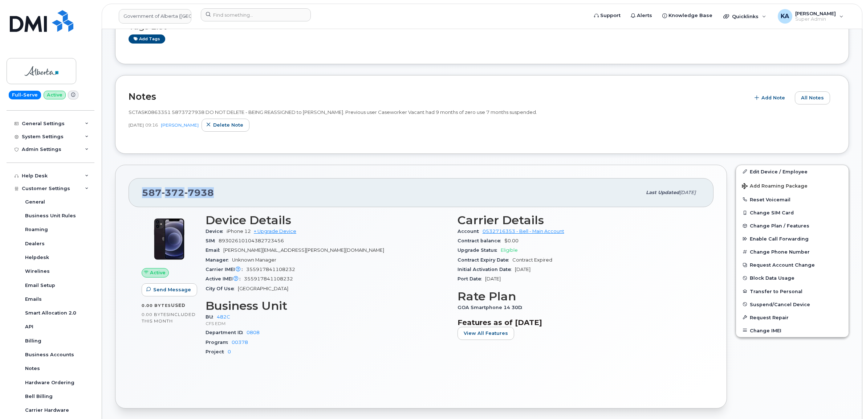
drag, startPoint x: 218, startPoint y: 194, endPoint x: 140, endPoint y: 191, distance: 78.1
click at [140, 191] on div "[PHONE_NUMBER] Last updated [DATE]" at bounding box center [421, 192] width 585 height 29
copy span "[PHONE_NUMBER]"
click at [275, 195] on div "[PHONE_NUMBER]" at bounding box center [392, 192] width 500 height 15
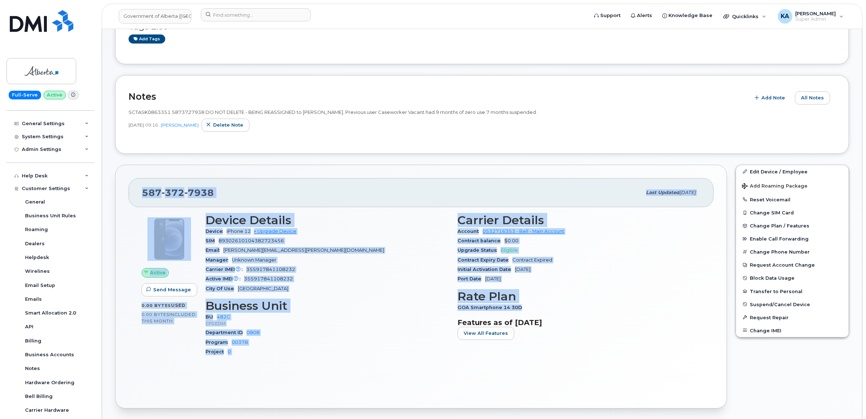
drag, startPoint x: 139, startPoint y: 193, endPoint x: 540, endPoint y: 305, distance: 416.5
click at [540, 305] on div "[PHONE_NUMBER] Last updated [DATE] Active Send Message 0.00 Bytes  used 0.00 By…" at bounding box center [421, 287] width 612 height 244
copy div "[PHONE_NUMBER] Last updated [DATE] Active Send Message 0.00 Bytes  used 0.00 By…"
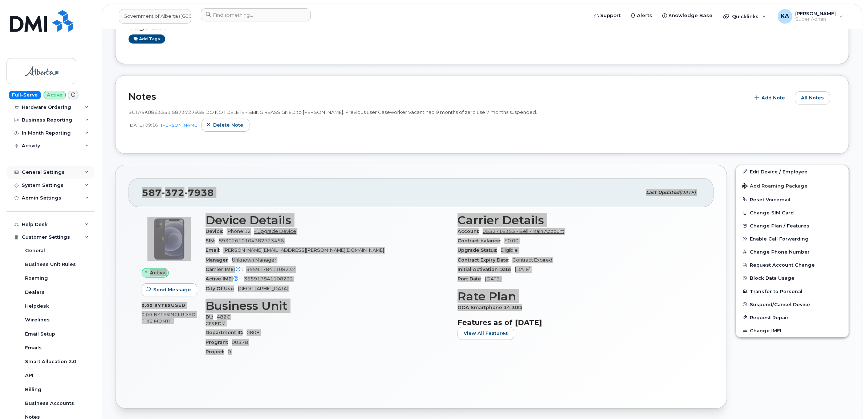
scroll to position [0, 0]
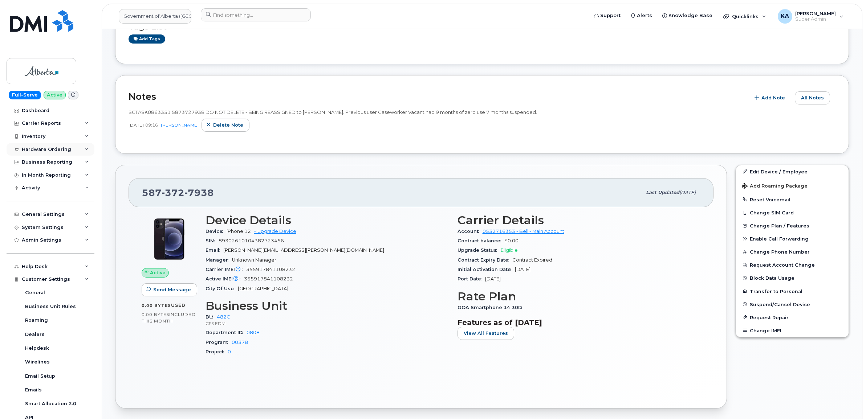
click at [40, 149] on div "Hardware Ordering" at bounding box center [46, 150] width 49 height 6
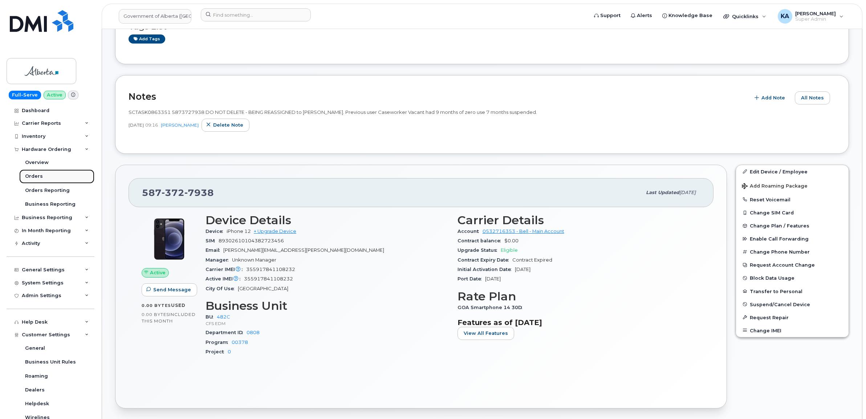
click at [34, 175] on div "Orders" at bounding box center [34, 176] width 18 height 7
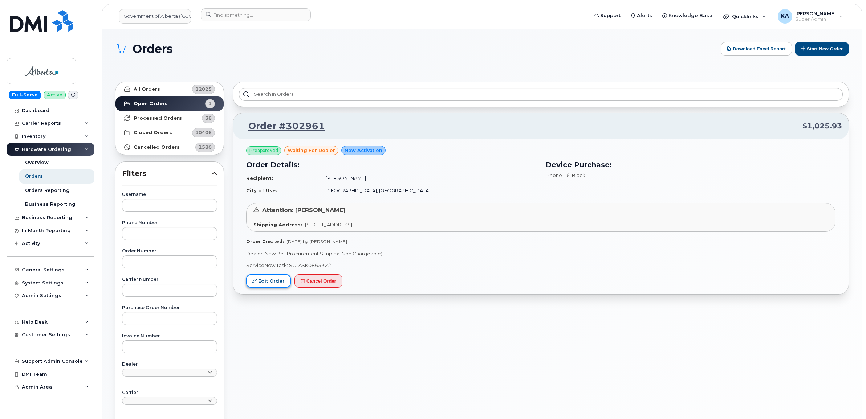
click at [269, 282] on link "Edit Order" at bounding box center [268, 280] width 45 height 13
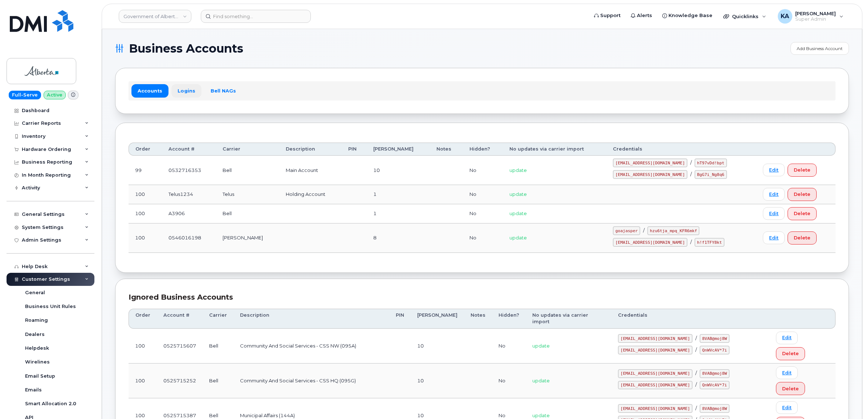
click at [184, 91] on link "Logins" at bounding box center [186, 90] width 30 height 13
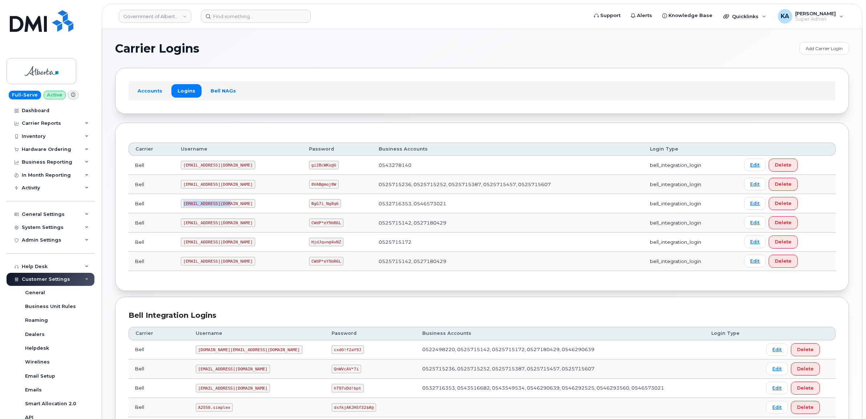
drag, startPoint x: 182, startPoint y: 204, endPoint x: 231, endPoint y: 209, distance: 49.0
click at [230, 210] on td "goa482E2@myserve.ca" at bounding box center [238, 203] width 128 height 19
copy code "goa482E2@myserve.ca"
drag, startPoint x: 287, startPoint y: 204, endPoint x: 315, endPoint y: 210, distance: 29.0
click at [315, 210] on td "BgG7i_Ng8q6" at bounding box center [337, 203] width 70 height 19
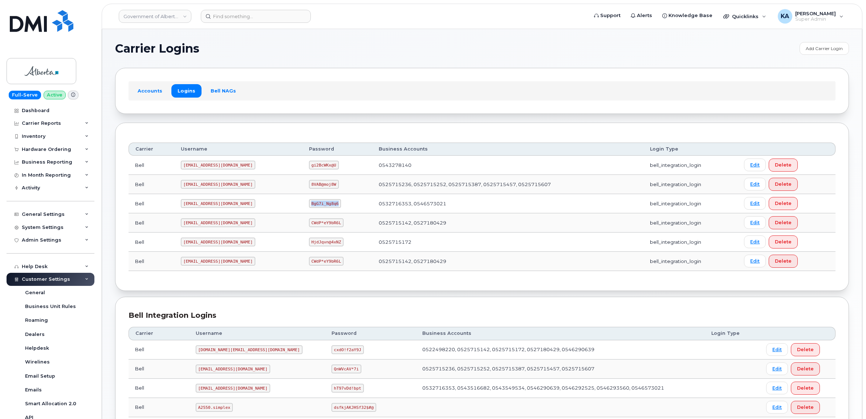
copy code "BgG7i_Ng8q6"
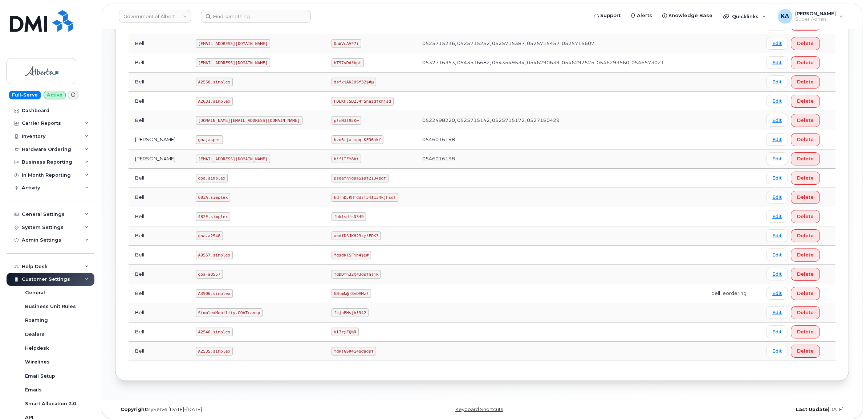
scroll to position [333, 0]
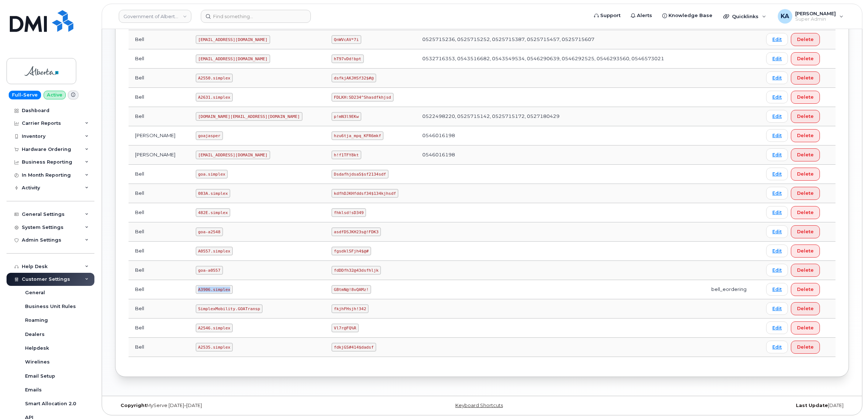
drag, startPoint x: 187, startPoint y: 290, endPoint x: 216, endPoint y: 293, distance: 29.5
click at [216, 293] on code "A3906.simplex" at bounding box center [214, 289] width 37 height 9
copy code "A3906.simplex"
drag, startPoint x: 280, startPoint y: 287, endPoint x: 322, endPoint y: 295, distance: 42.4
click at [325, 295] on td "GBtmN@!8vQAMz!" at bounding box center [370, 289] width 91 height 19
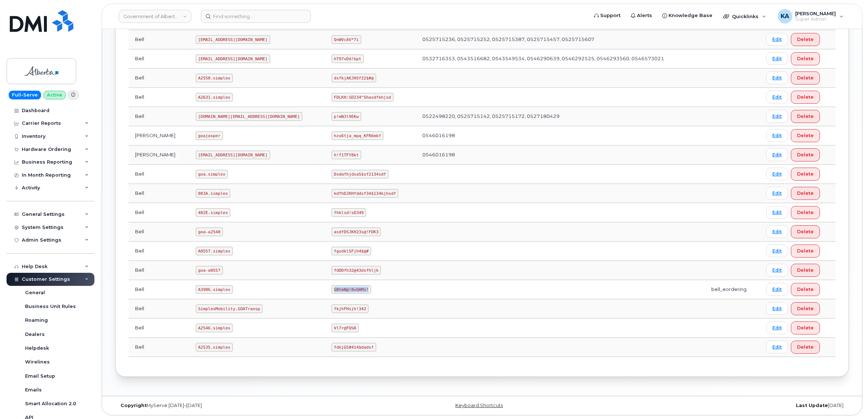
copy code "GBtmN@!8vQAMz!"
drag, startPoint x: 186, startPoint y: 288, endPoint x: 222, endPoint y: 295, distance: 36.7
click at [222, 295] on td "A3906.simplex" at bounding box center [257, 289] width 136 height 19
copy code "A3906.simplex"
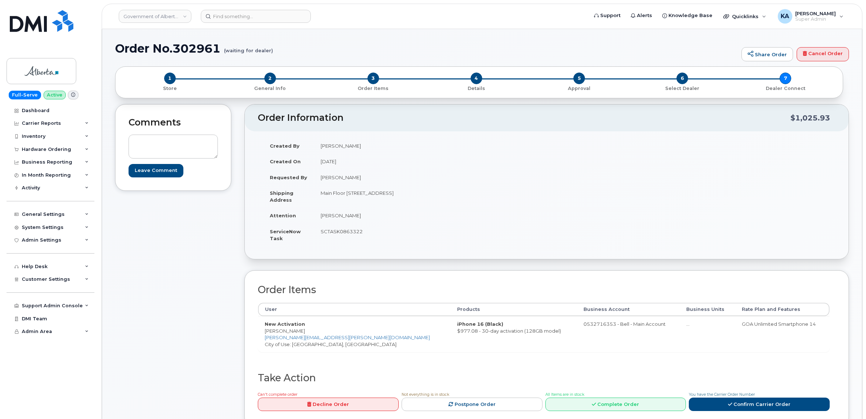
drag, startPoint x: 260, startPoint y: 331, endPoint x: 313, endPoint y: 334, distance: 52.4
click at [313, 334] on td "New Activation [PERSON_NAME] [PERSON_NAME][EMAIL_ADDRESS][PERSON_NAME][DOMAIN_N…" at bounding box center [354, 334] width 192 height 36
copy td "[PERSON_NAME]"
drag, startPoint x: 315, startPoint y: 193, endPoint x: 386, endPoint y: 201, distance: 71.6
click at [386, 201] on td "Main Floor [STREET_ADDRESS]" at bounding box center [427, 196] width 227 height 23
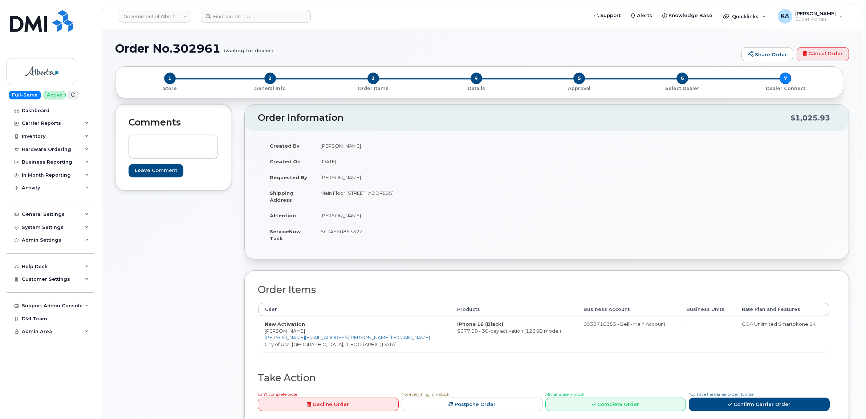
copy td "Main Floor [STREET_ADDRESS]"
drag, startPoint x: 430, startPoint y: 193, endPoint x: 451, endPoint y: 192, distance: 21.1
click at [451, 192] on td "Main Floor 5121 - 49 Street Vegreville Alberta T9C1S7" at bounding box center [427, 196] width 227 height 23
copy td "T9C1S7"
drag, startPoint x: 317, startPoint y: 216, endPoint x: 354, endPoint y: 218, distance: 37.1
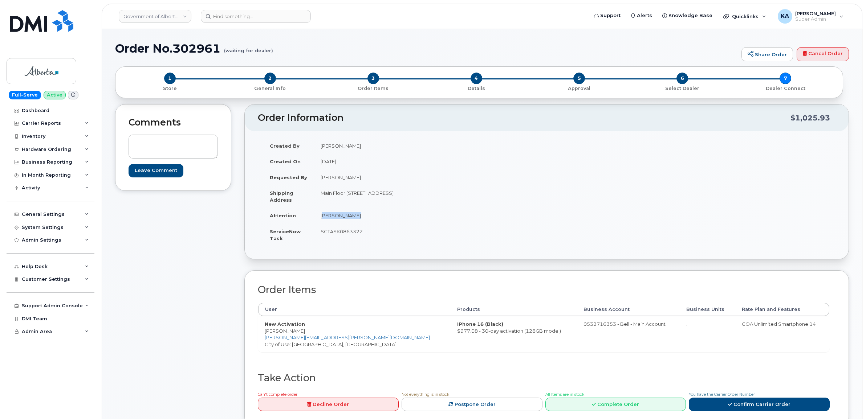
click at [354, 218] on td "Hollie Bauer" at bounding box center [427, 216] width 227 height 16
copy td "Hollie Bauer"
drag, startPoint x: 262, startPoint y: 331, endPoint x: 318, endPoint y: 333, distance: 55.2
click at [318, 333] on td "New Activation Pam Vandermeulen pam.vandermeulen@gov.ab.ca City of Use: Vegrevi…" at bounding box center [354, 334] width 192 height 36
copy td "Pam Vandermeulen"
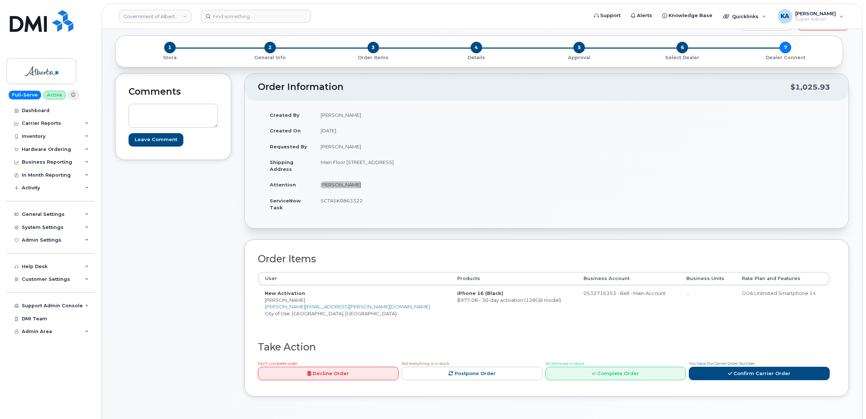
scroll to position [45, 0]
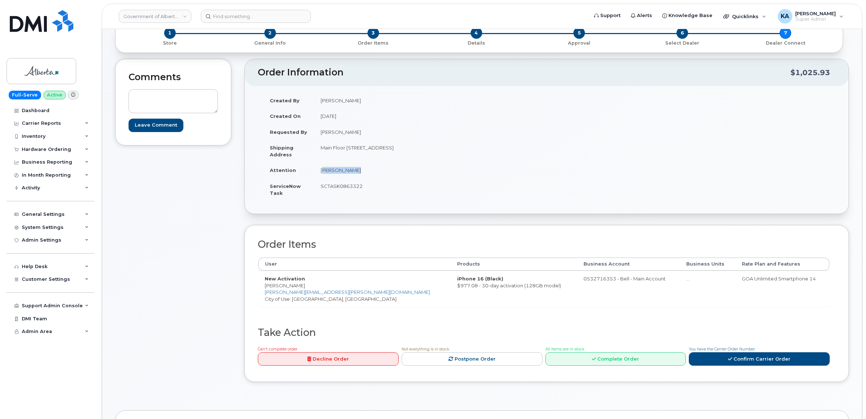
click at [343, 186] on td "SCTASK0863322" at bounding box center [427, 189] width 227 height 23
copy td "SCTASK0863322"
click at [733, 359] on link "Confirm Carrier Order" at bounding box center [759, 359] width 141 height 13
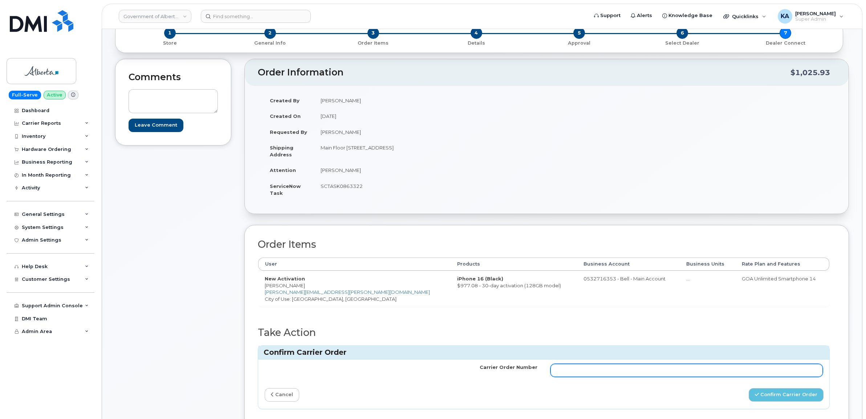
click at [664, 374] on input "Carrier Order Number" at bounding box center [686, 370] width 273 height 13
paste input "3027658"
type input "3027658"
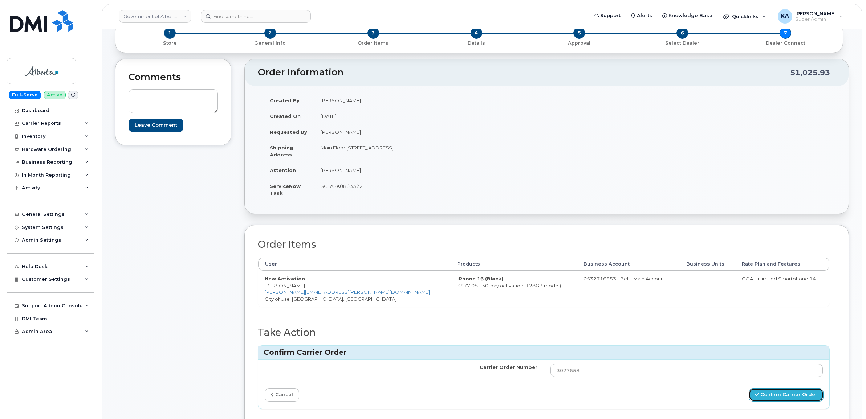
click at [782, 395] on button "Confirm Carrier Order" at bounding box center [786, 394] width 75 height 13
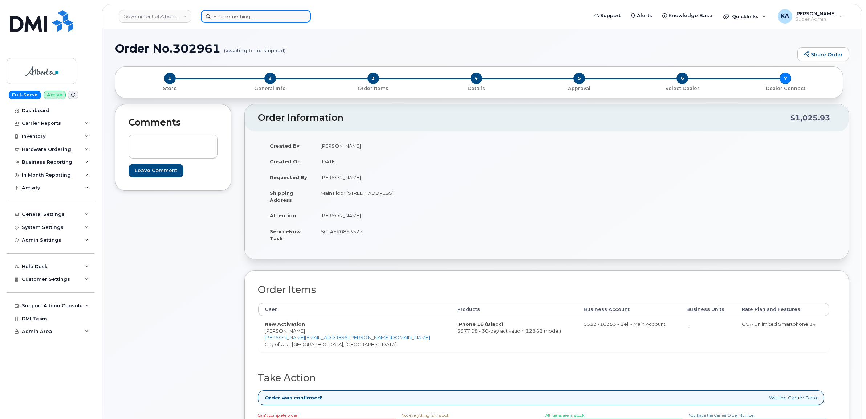
click at [245, 17] on input at bounding box center [256, 16] width 110 height 13
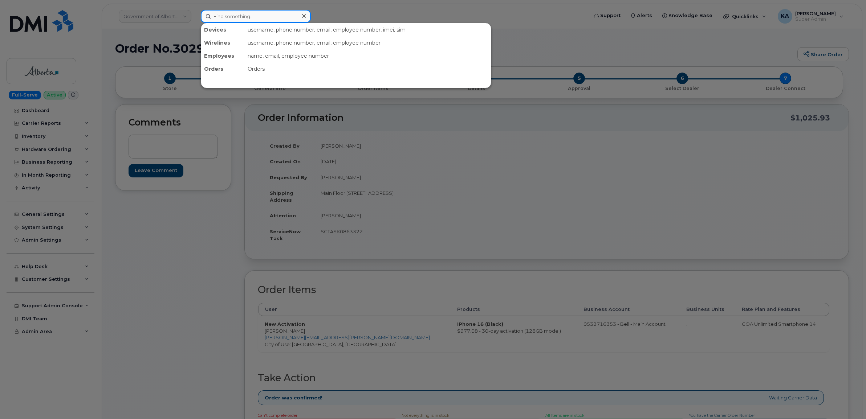
paste input "5195010552"
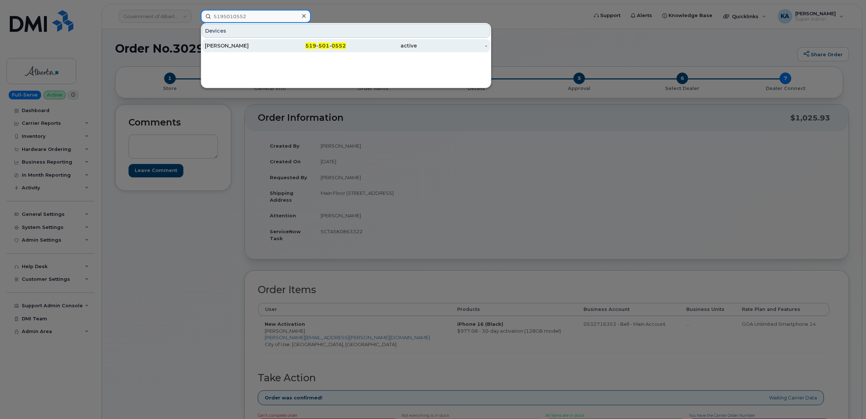
type input "5195010552"
click at [232, 44] on div "Sharon Kassim" at bounding box center [240, 45] width 71 height 7
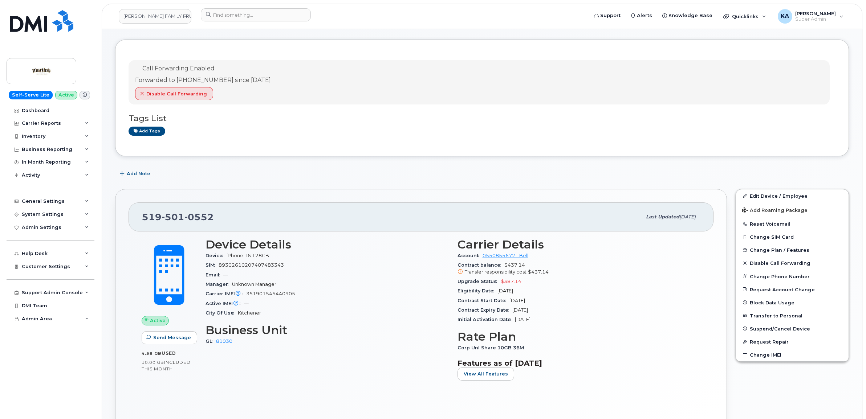
scroll to position [45, 0]
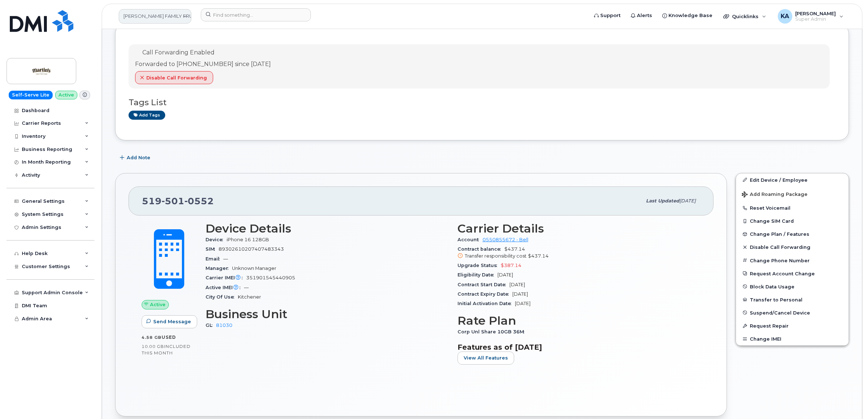
click at [152, 17] on link "[PERSON_NAME] FAMILY FRUIT FARM LTD" at bounding box center [155, 16] width 73 height 15
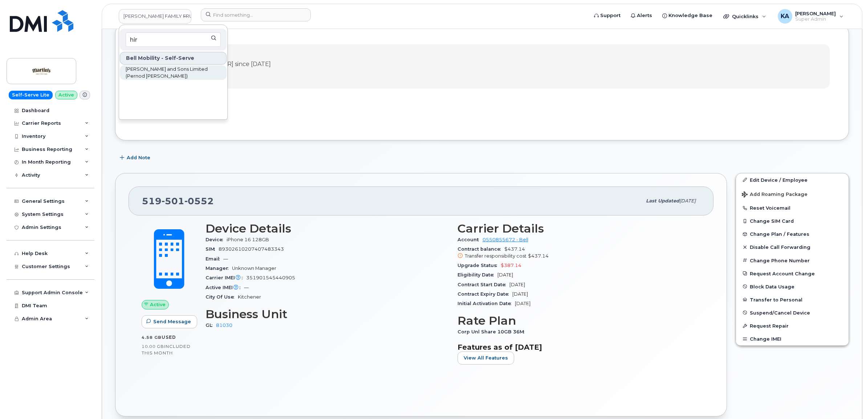
type input "hir"
click at [135, 72] on span "[PERSON_NAME] and Sons Limited (Pernod [PERSON_NAME])" at bounding box center [167, 73] width 83 height 14
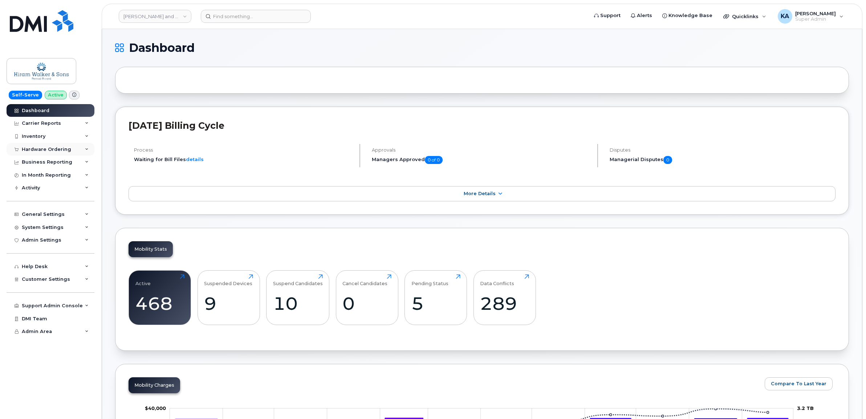
click at [49, 151] on div "Hardware Ordering" at bounding box center [46, 150] width 49 height 6
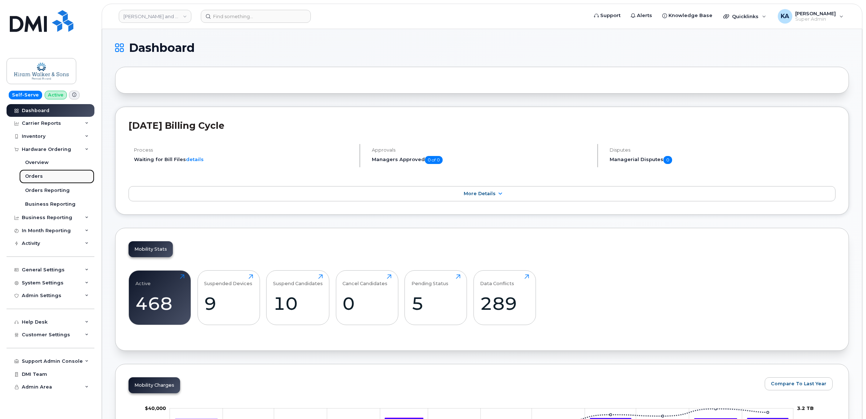
click at [27, 176] on div "Orders" at bounding box center [34, 176] width 18 height 7
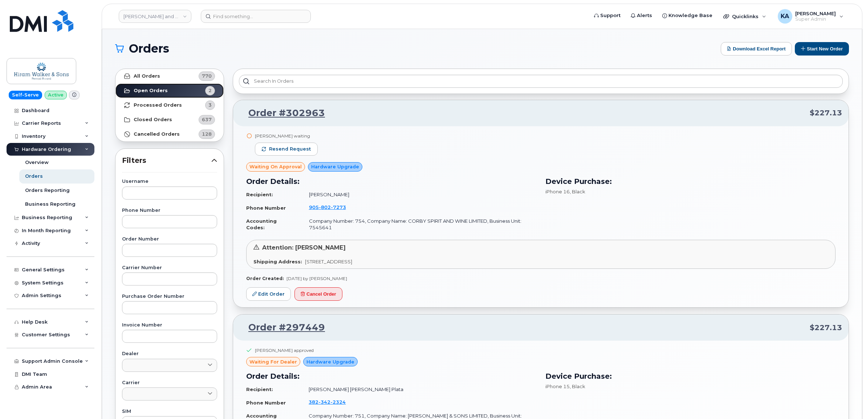
click at [175, 96] on link "Open Orders 2" at bounding box center [169, 90] width 108 height 15
click at [164, 105] on strong "Processed Orders" at bounding box center [158, 105] width 48 height 6
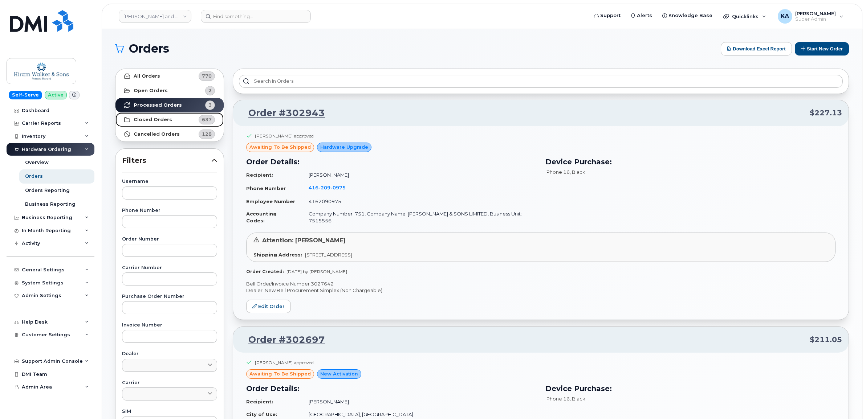
click at [164, 120] on strong "Closed Orders" at bounding box center [153, 120] width 38 height 6
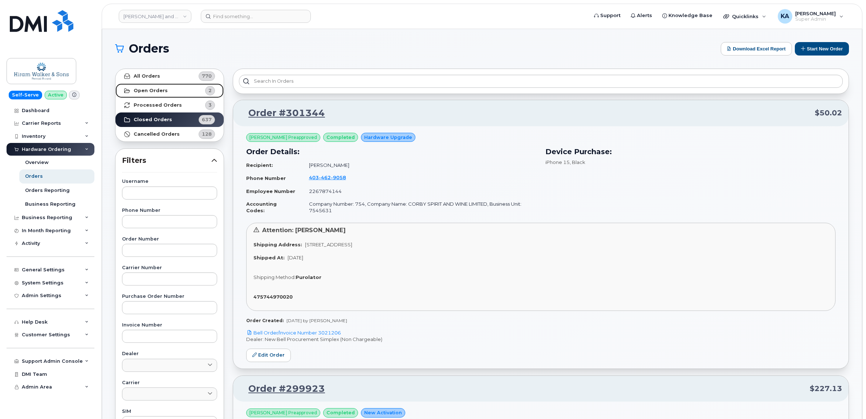
click at [158, 90] on strong "Open Orders" at bounding box center [151, 91] width 34 height 6
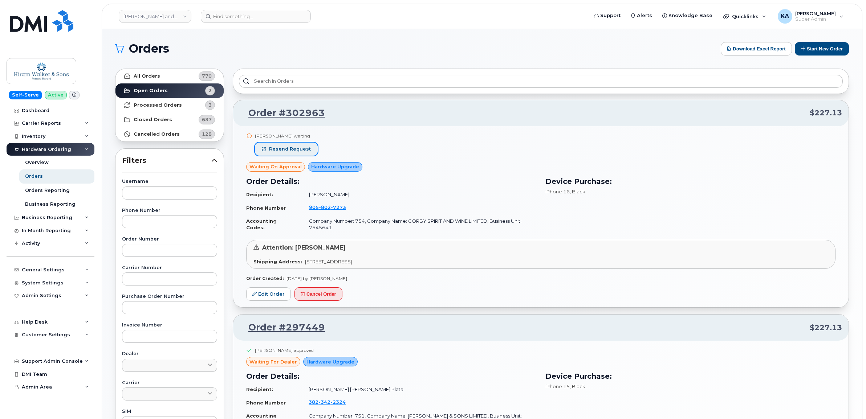
click at [289, 151] on span "Resend request" at bounding box center [290, 149] width 42 height 7
